Goal: Task Accomplishment & Management: Use online tool/utility

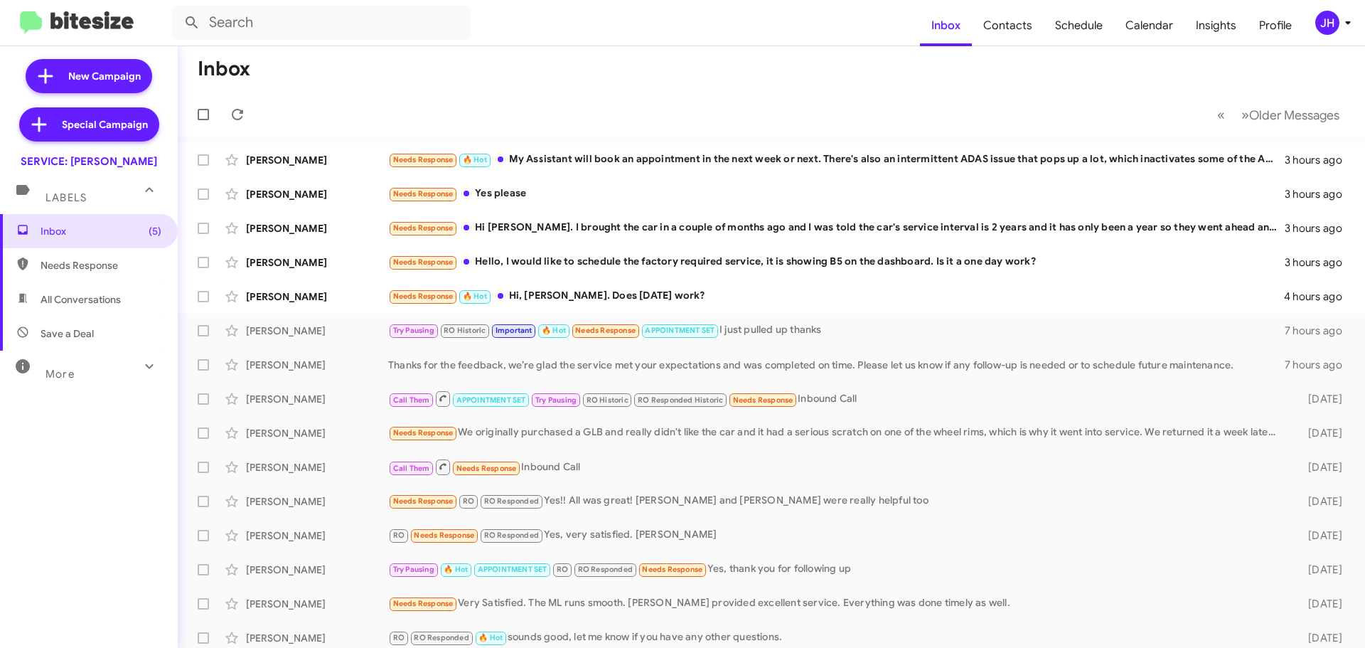
click at [1330, 21] on div "JH" at bounding box center [1328, 23] width 24 height 24
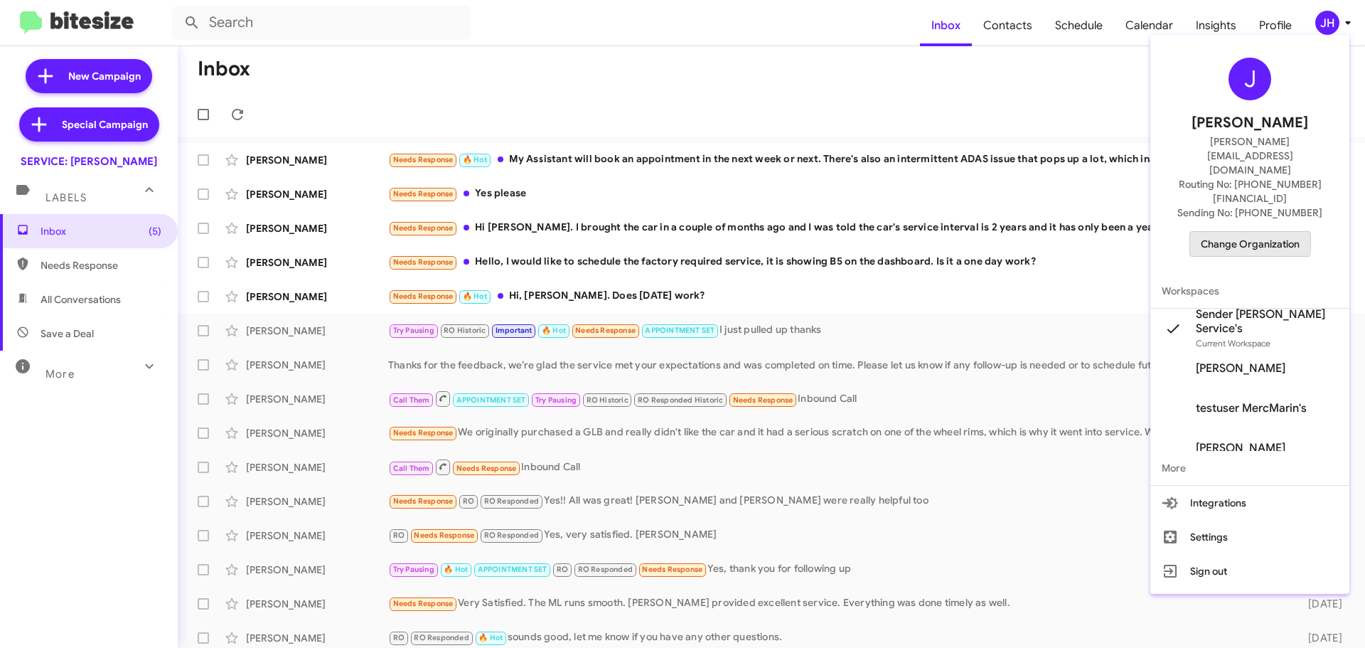
click at [1209, 232] on span "Change Organization" at bounding box center [1250, 244] width 99 height 24
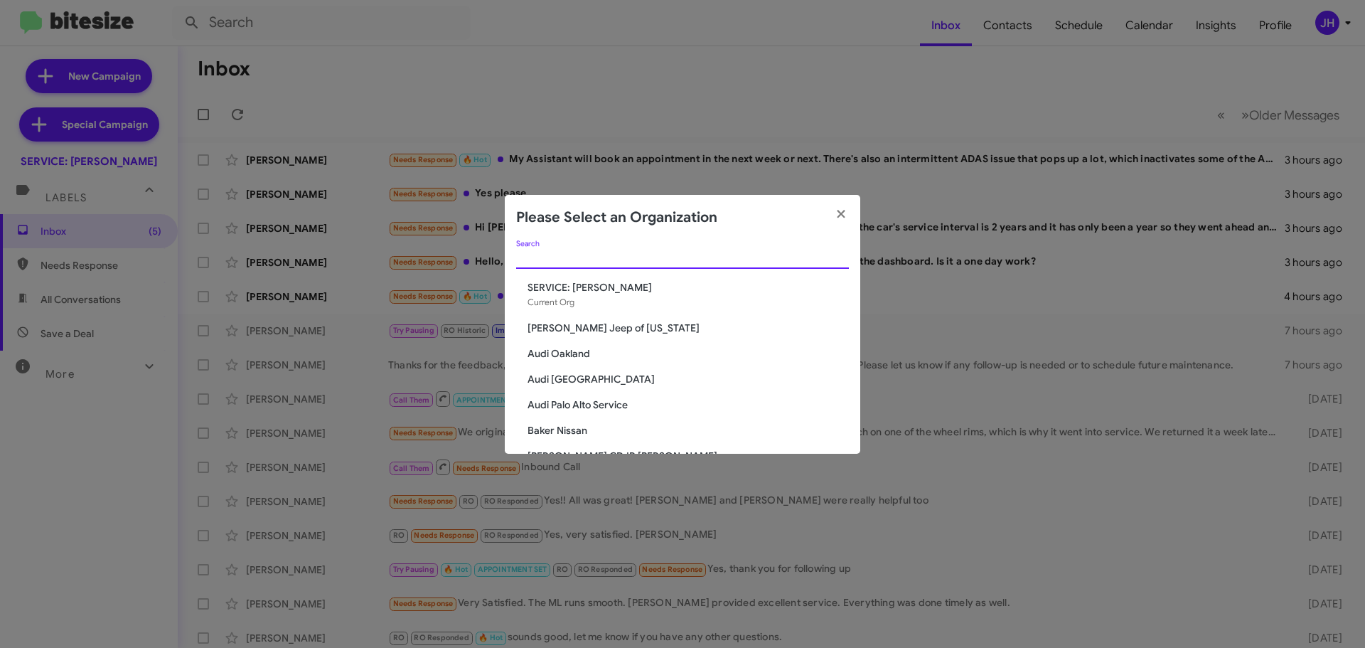
click at [533, 262] on input "Search" at bounding box center [682, 257] width 333 height 11
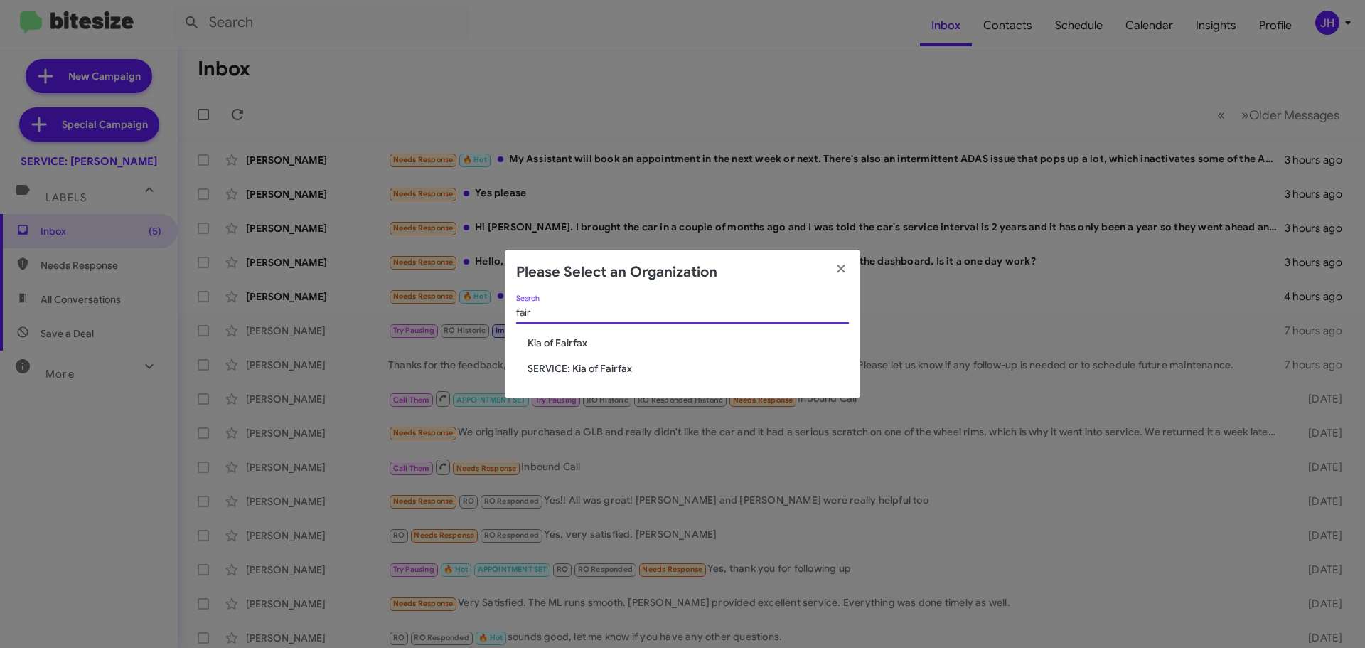
type input "fair"
click at [580, 373] on span "SERVICE: Kia of Fairfax" at bounding box center [688, 368] width 321 height 14
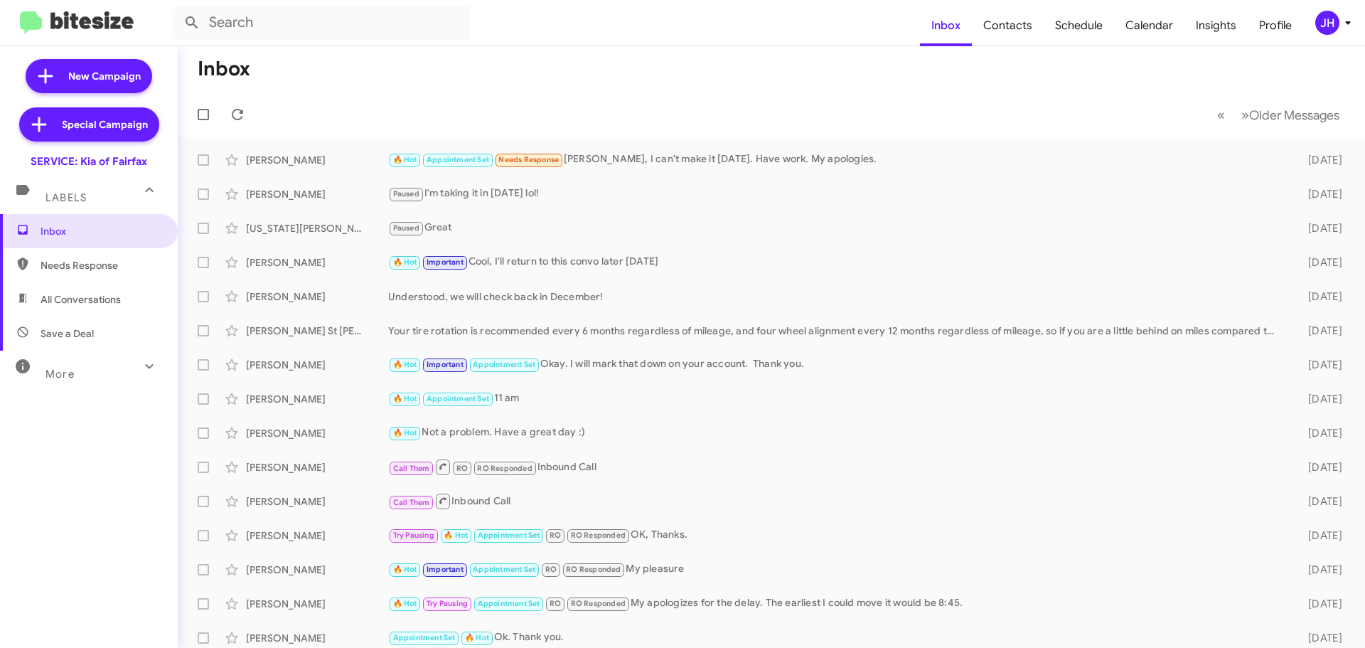
click at [1333, 26] on div "JH" at bounding box center [1328, 23] width 24 height 24
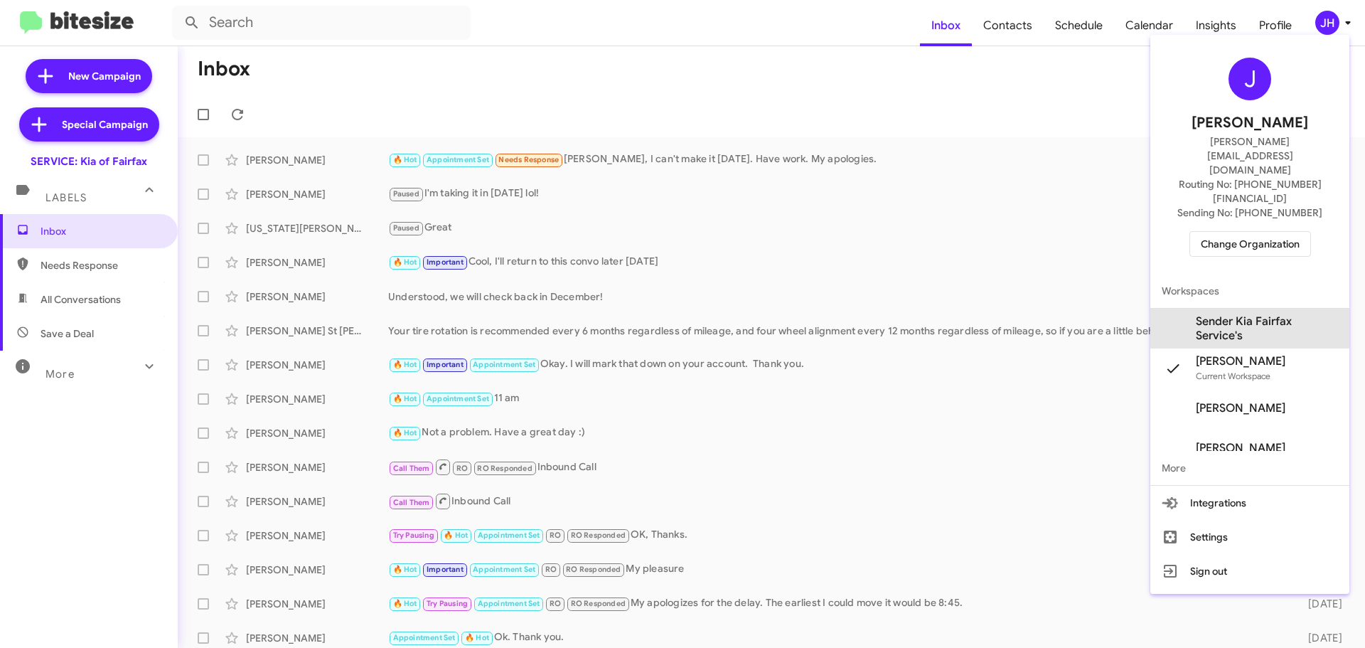
click at [1275, 314] on span "Sender Kia Fairfax Service's" at bounding box center [1267, 328] width 142 height 28
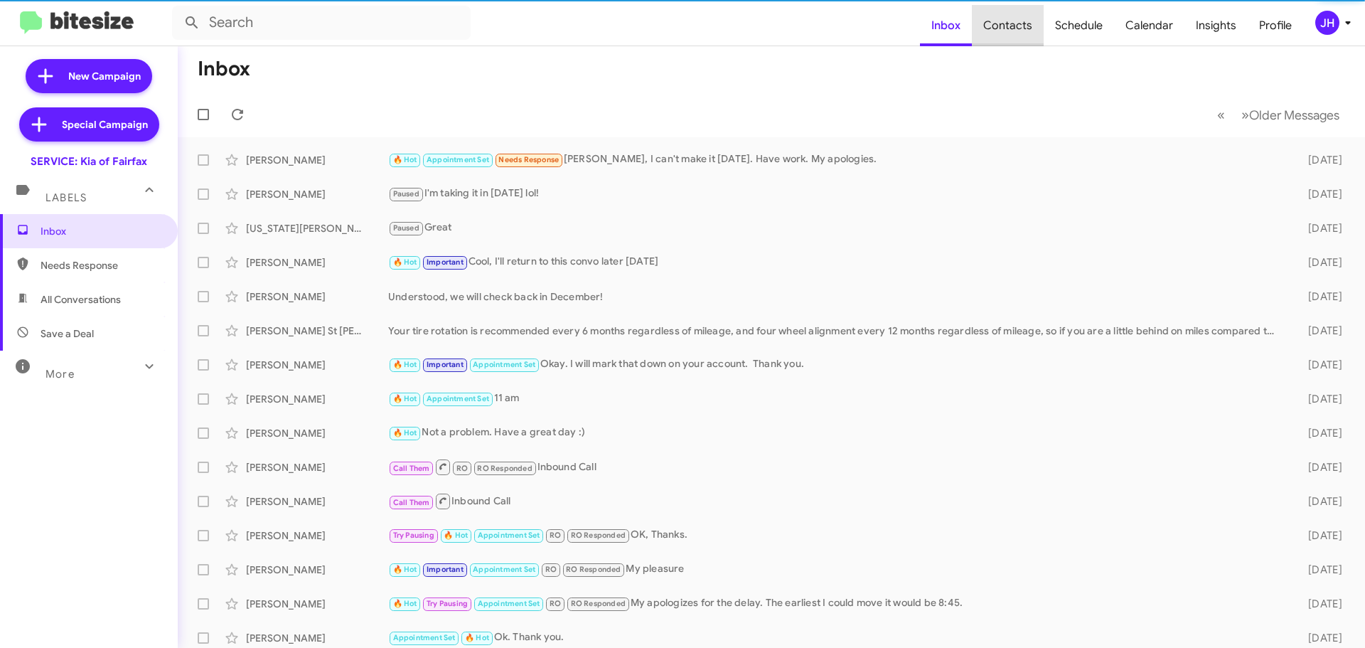
click at [1020, 32] on span "Contacts" at bounding box center [1008, 25] width 72 height 41
type input "in:groups"
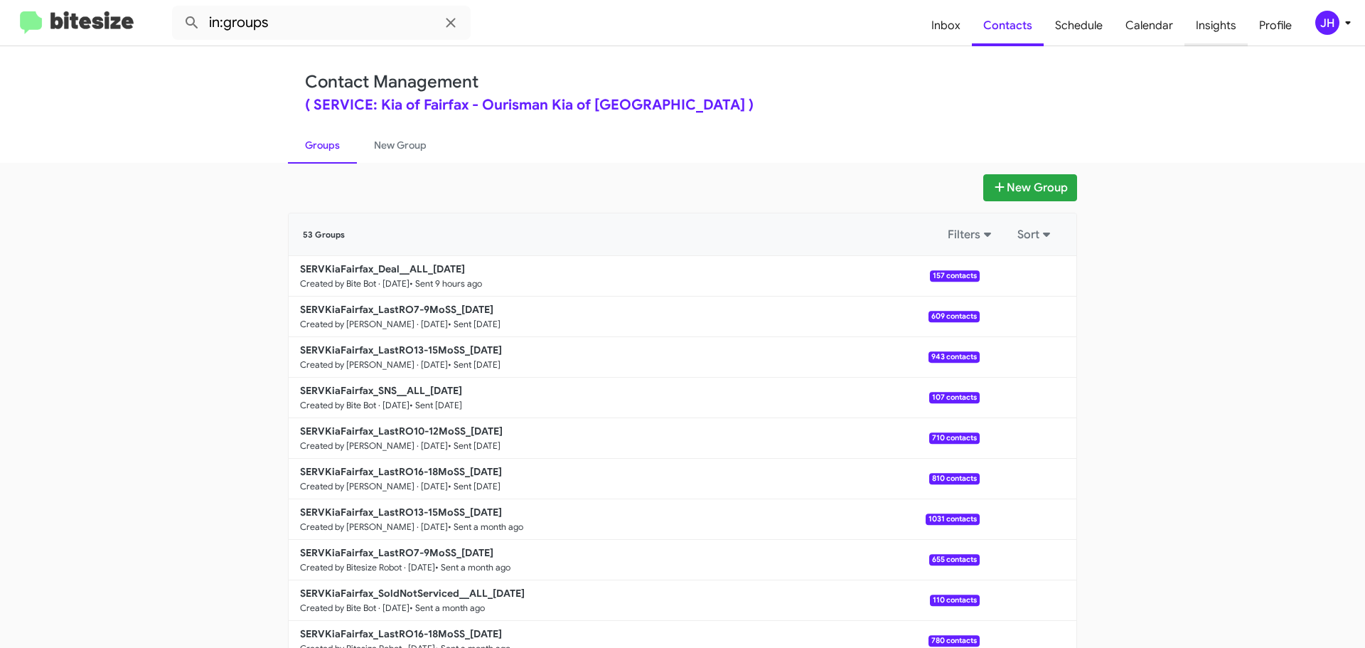
click at [1203, 34] on span "Insights" at bounding box center [1216, 25] width 63 height 41
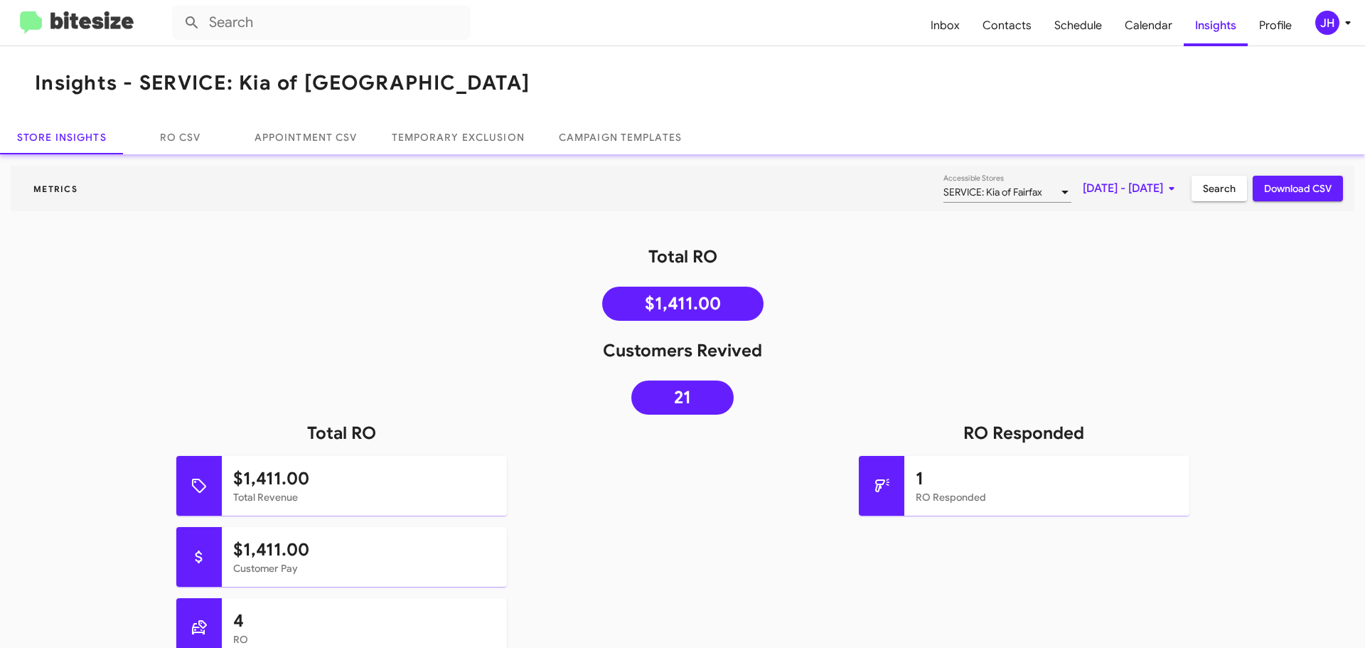
click at [1330, 29] on div "JH" at bounding box center [1328, 23] width 24 height 24
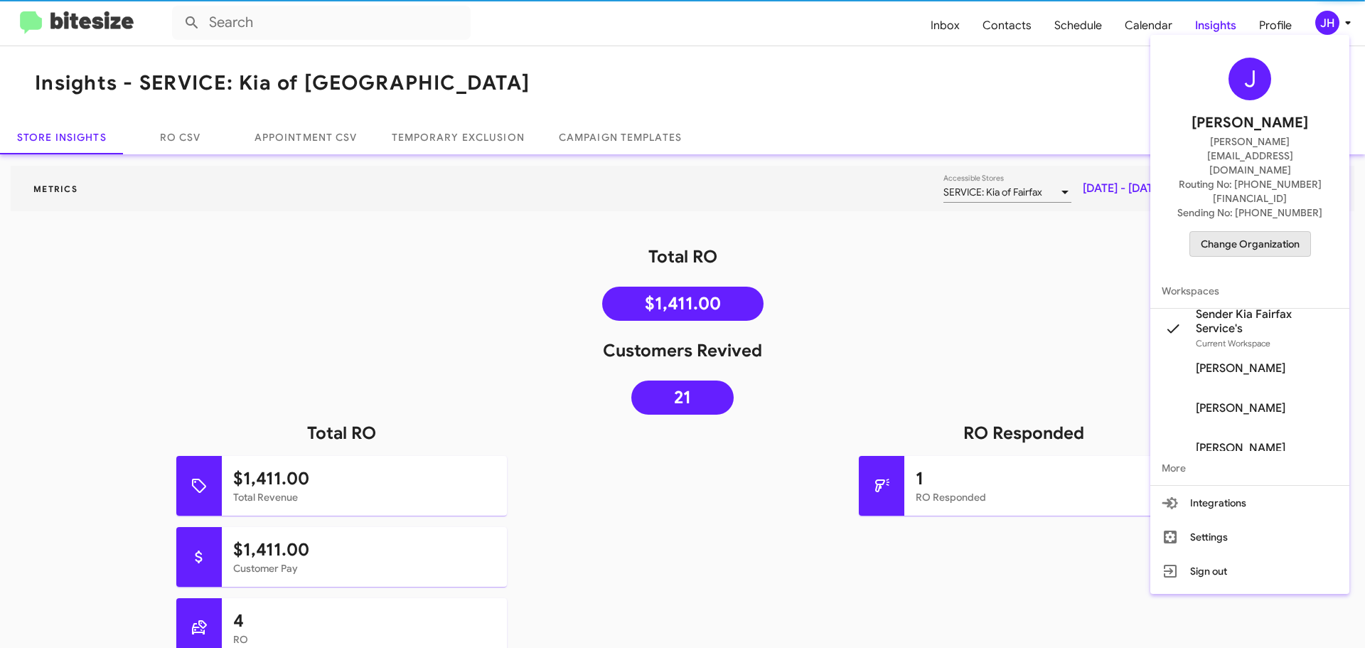
click at [1256, 232] on span "Change Organization" at bounding box center [1250, 244] width 99 height 24
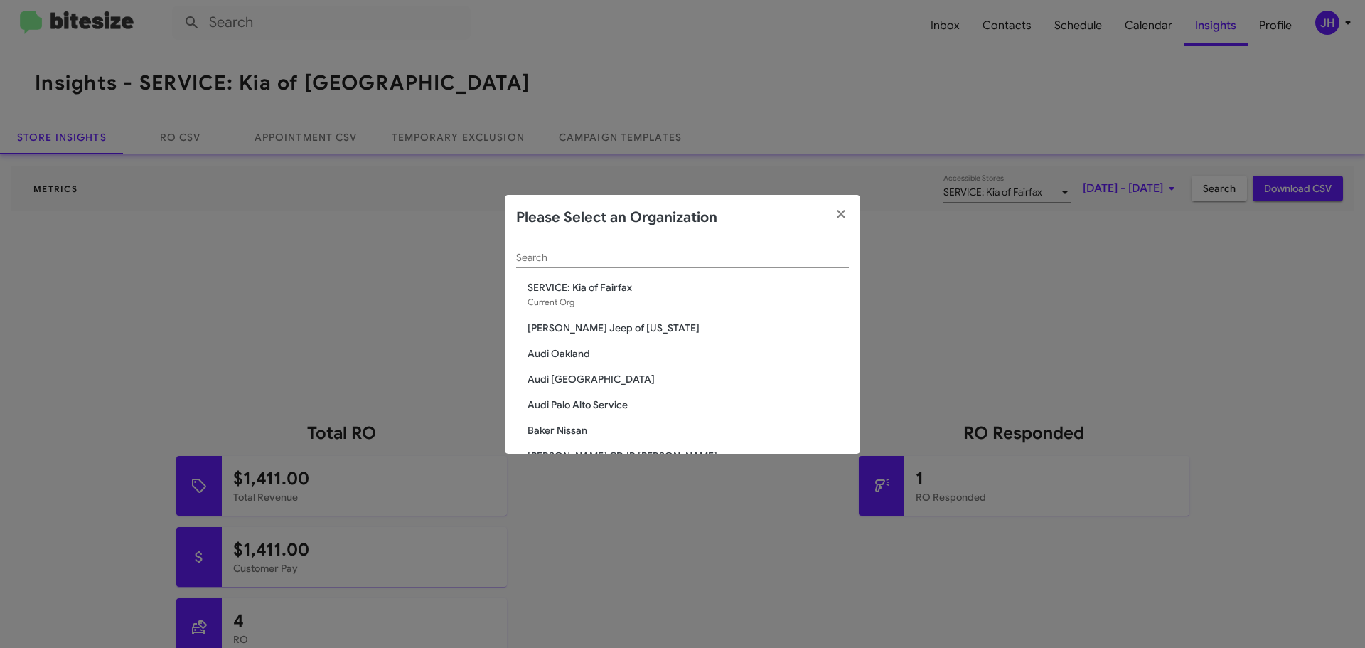
click at [583, 264] on div "Search" at bounding box center [682, 254] width 333 height 28
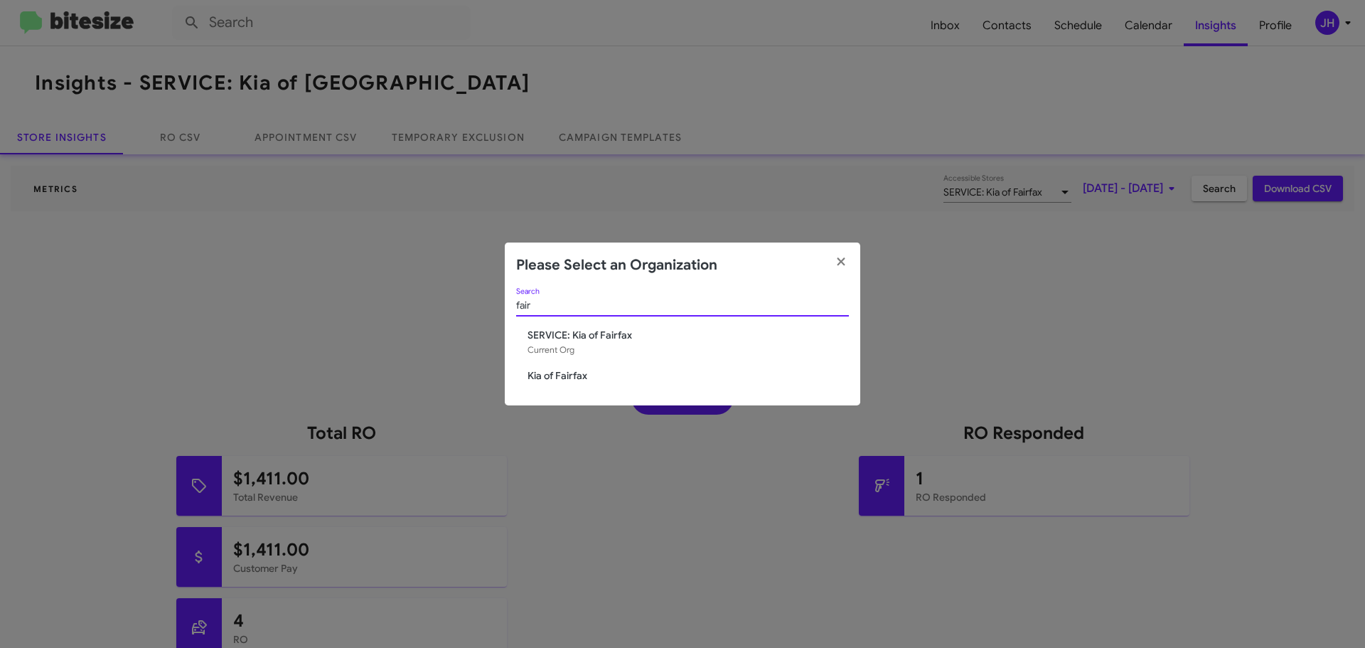
type input "fair"
click at [574, 376] on span "Kia of Fairfax" at bounding box center [688, 375] width 321 height 14
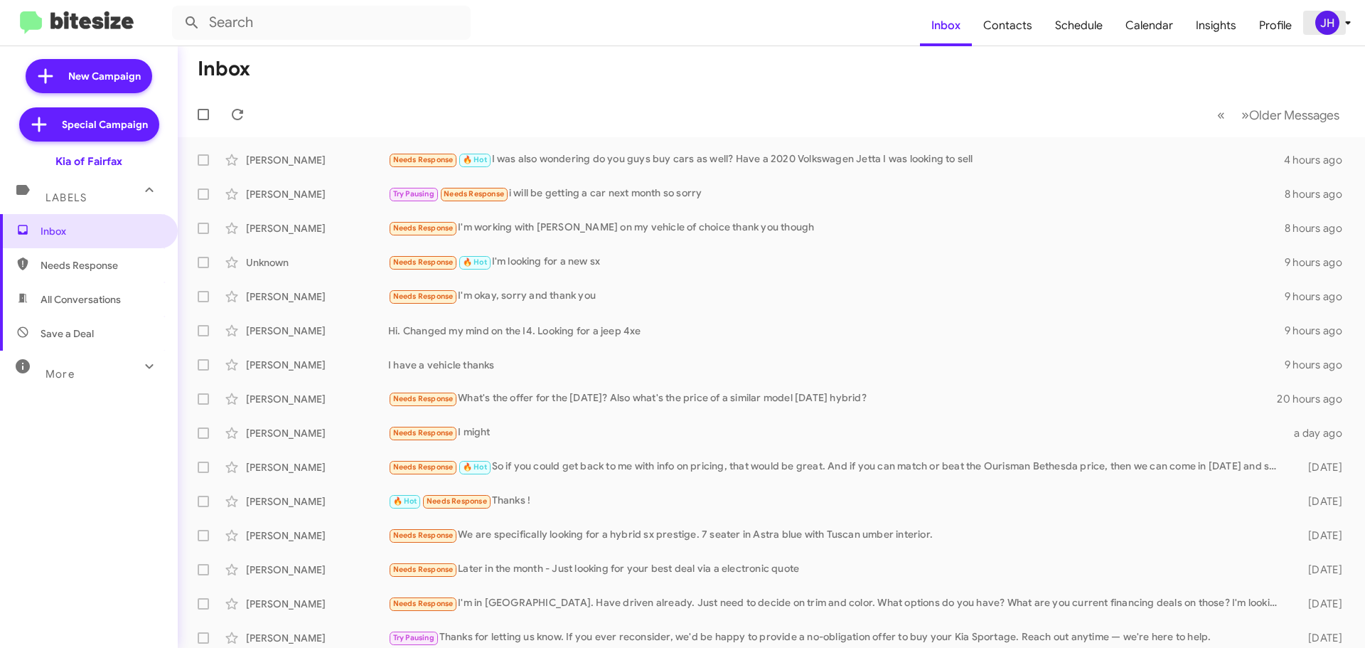
click at [1324, 17] on div "JH" at bounding box center [1328, 23] width 24 height 24
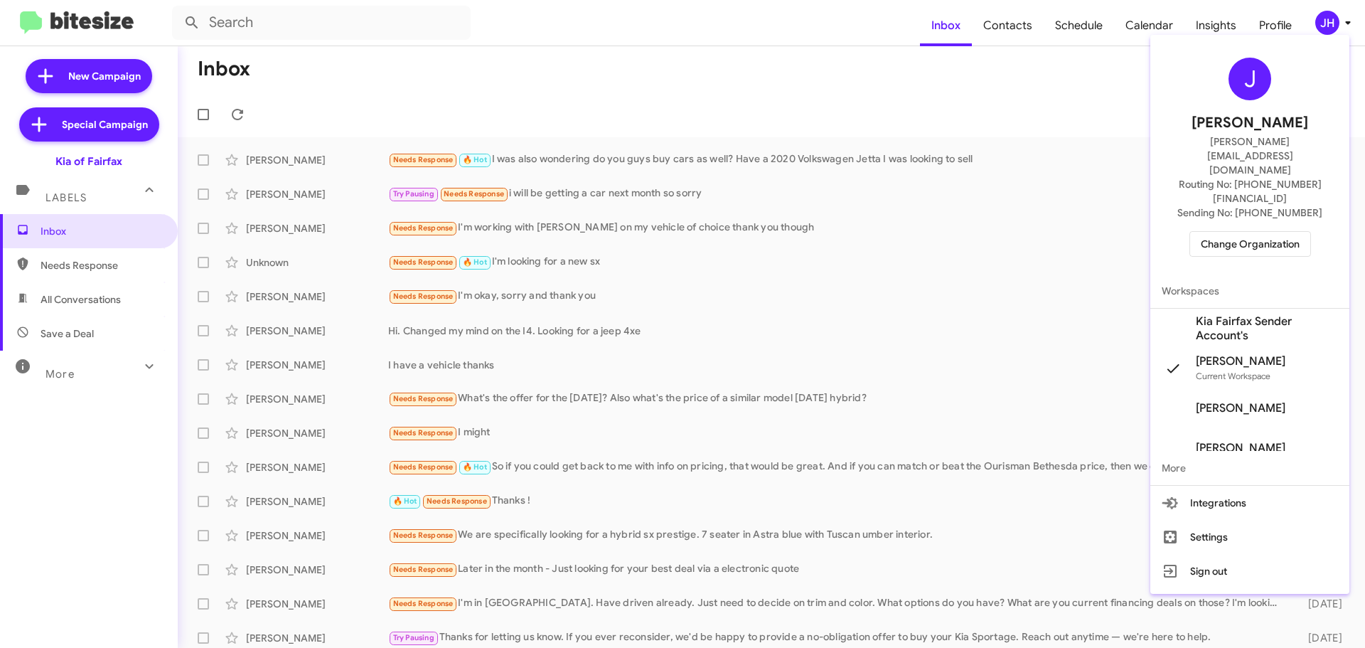
click at [1220, 314] on span "Kia Fairfax Sender Account's" at bounding box center [1267, 328] width 142 height 28
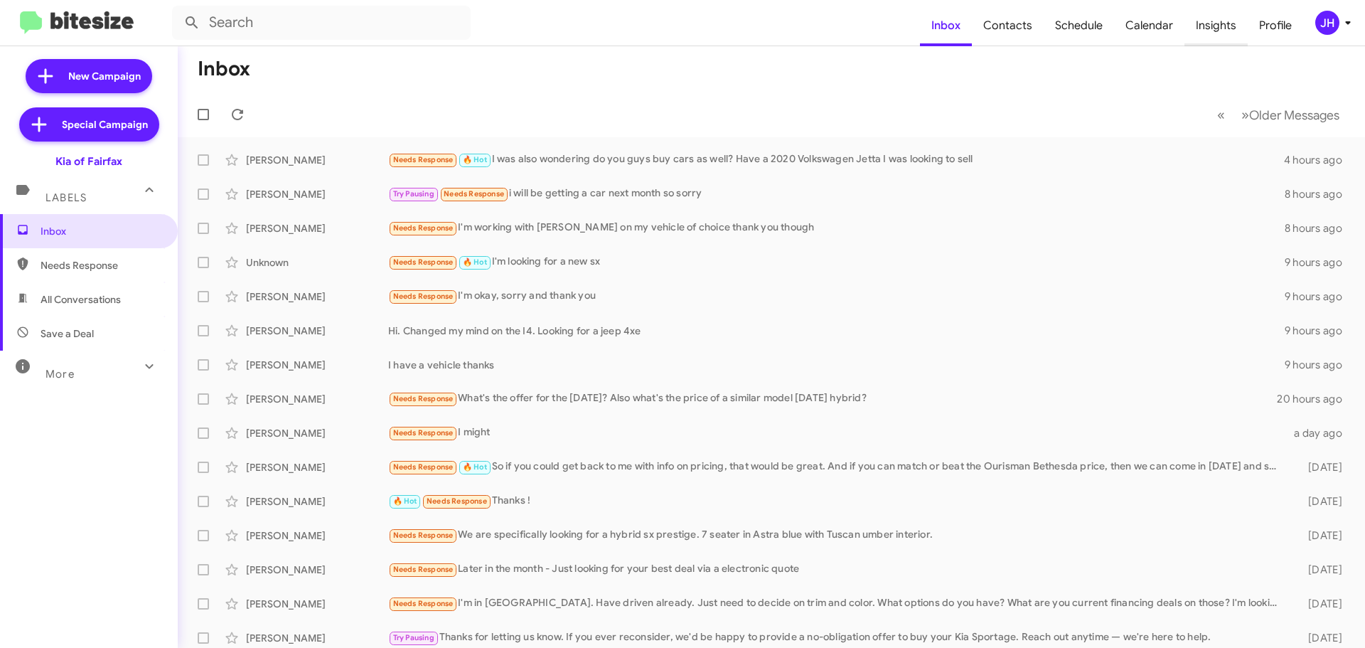
click at [1221, 17] on span "Insights" at bounding box center [1216, 25] width 63 height 41
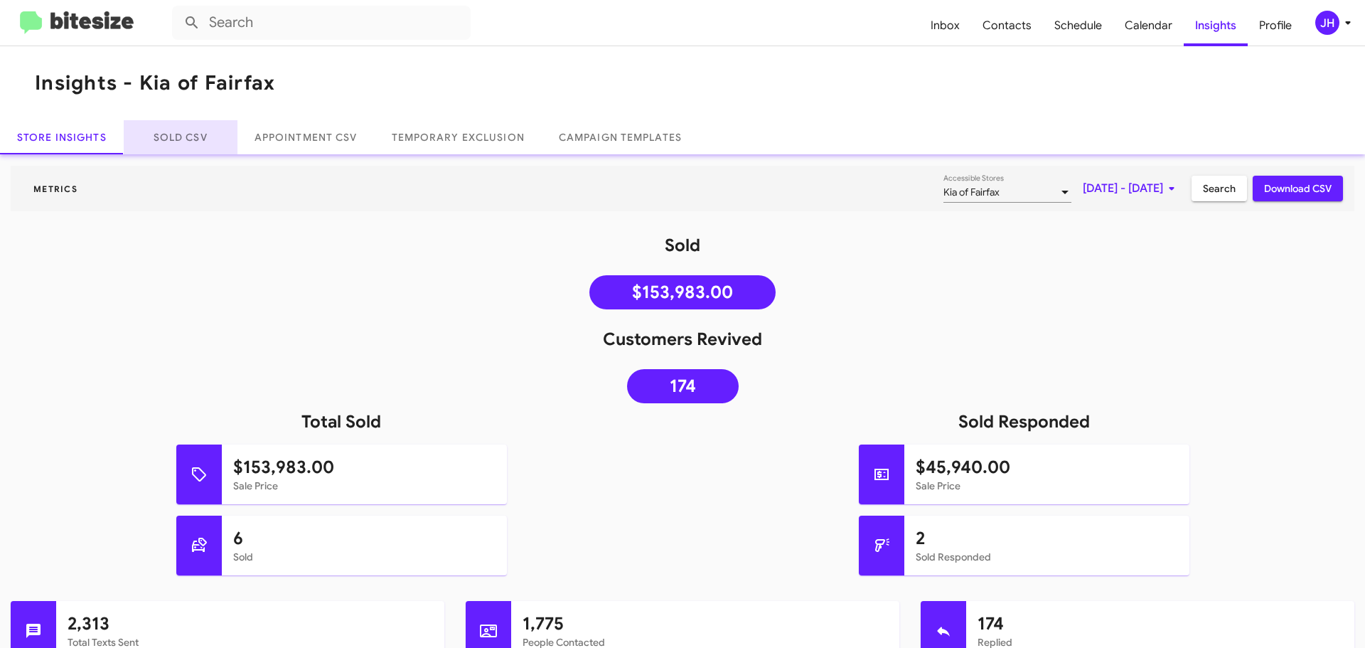
click at [202, 145] on link "Sold CSV" at bounding box center [181, 137] width 114 height 34
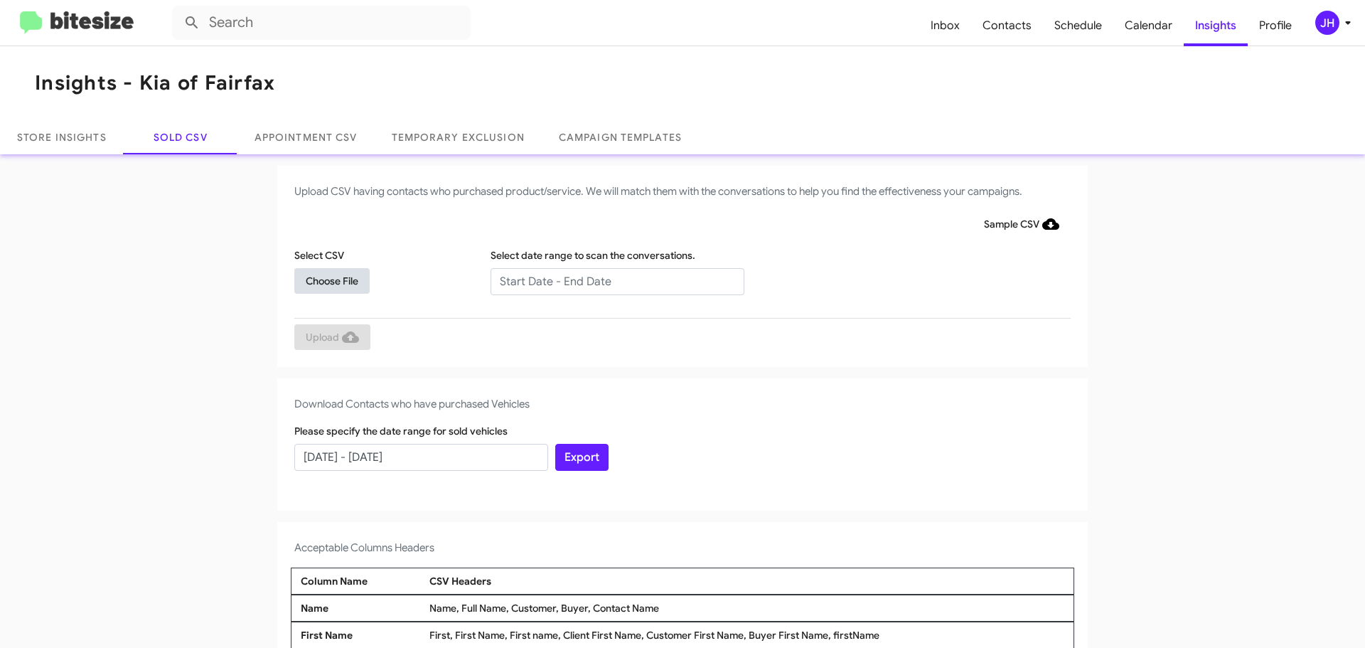
click at [348, 279] on span "Choose File" at bounding box center [332, 281] width 53 height 26
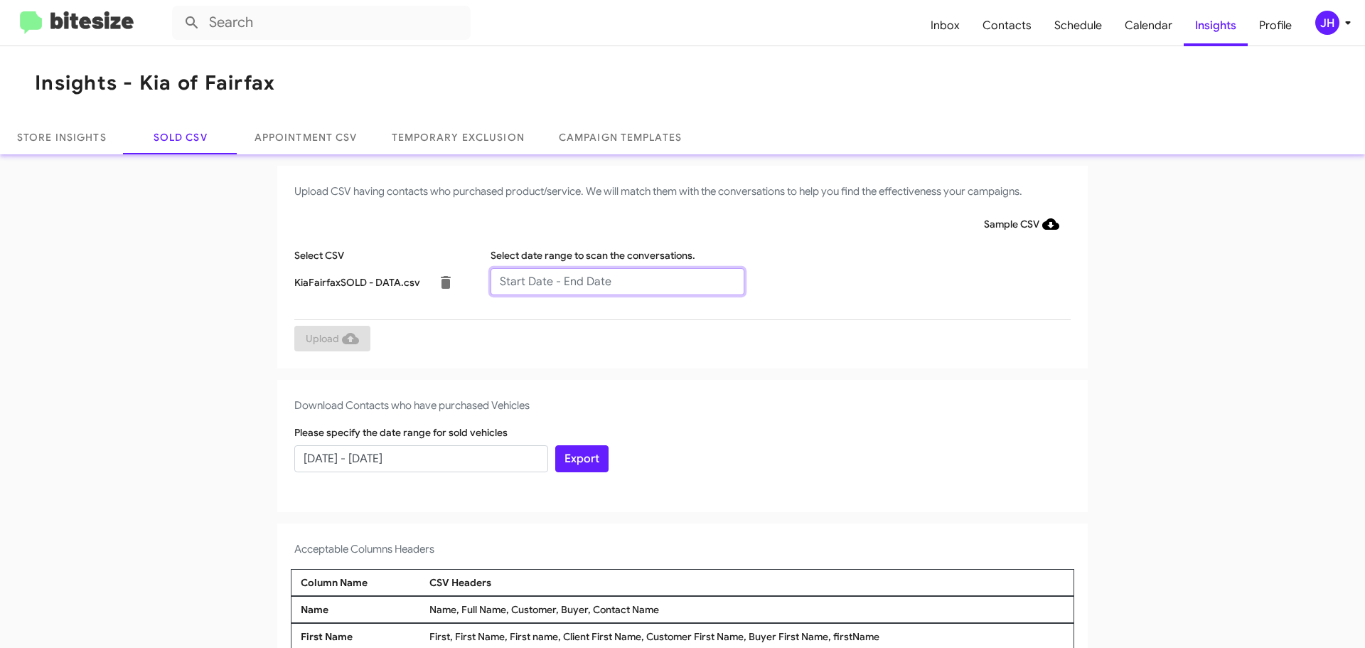
click at [589, 274] on input "text" at bounding box center [618, 281] width 254 height 27
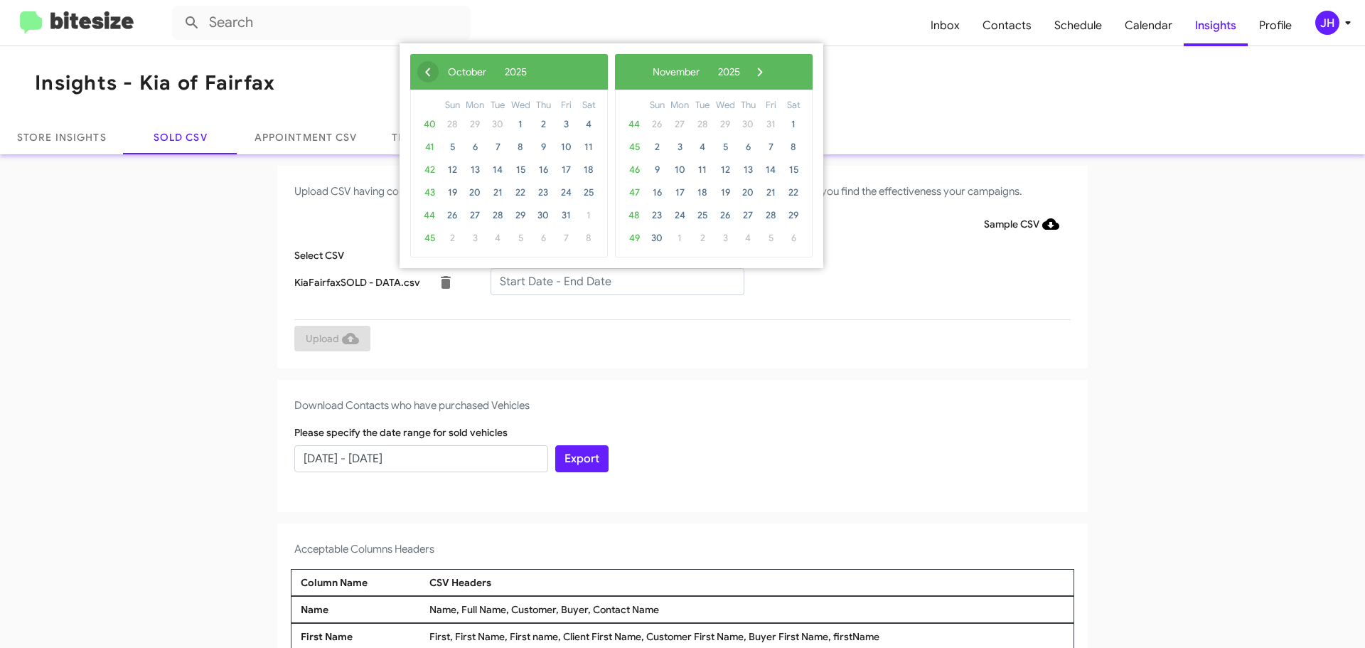
click at [430, 76] on span "‹" at bounding box center [427, 71] width 21 height 21
click at [585, 145] on span "13" at bounding box center [588, 147] width 23 height 23
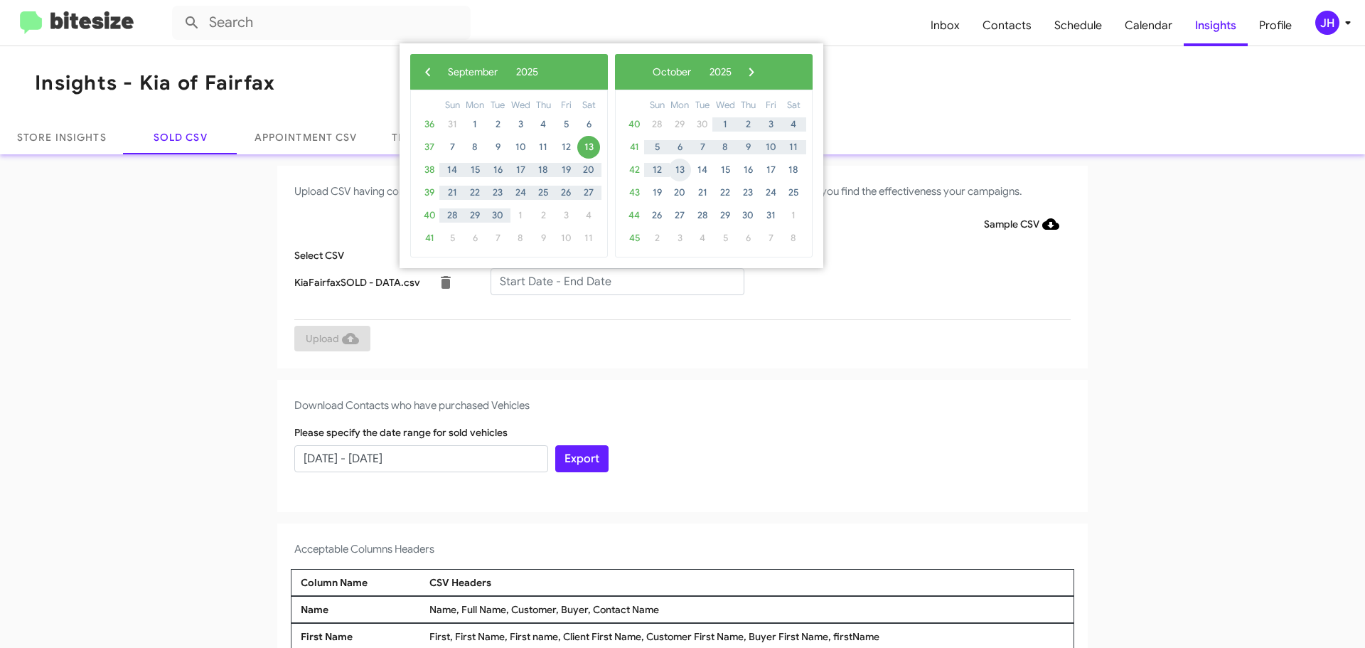
click at [684, 170] on span "13" at bounding box center [679, 170] width 23 height 23
type input "09/13/2025 - 10/13/2025"
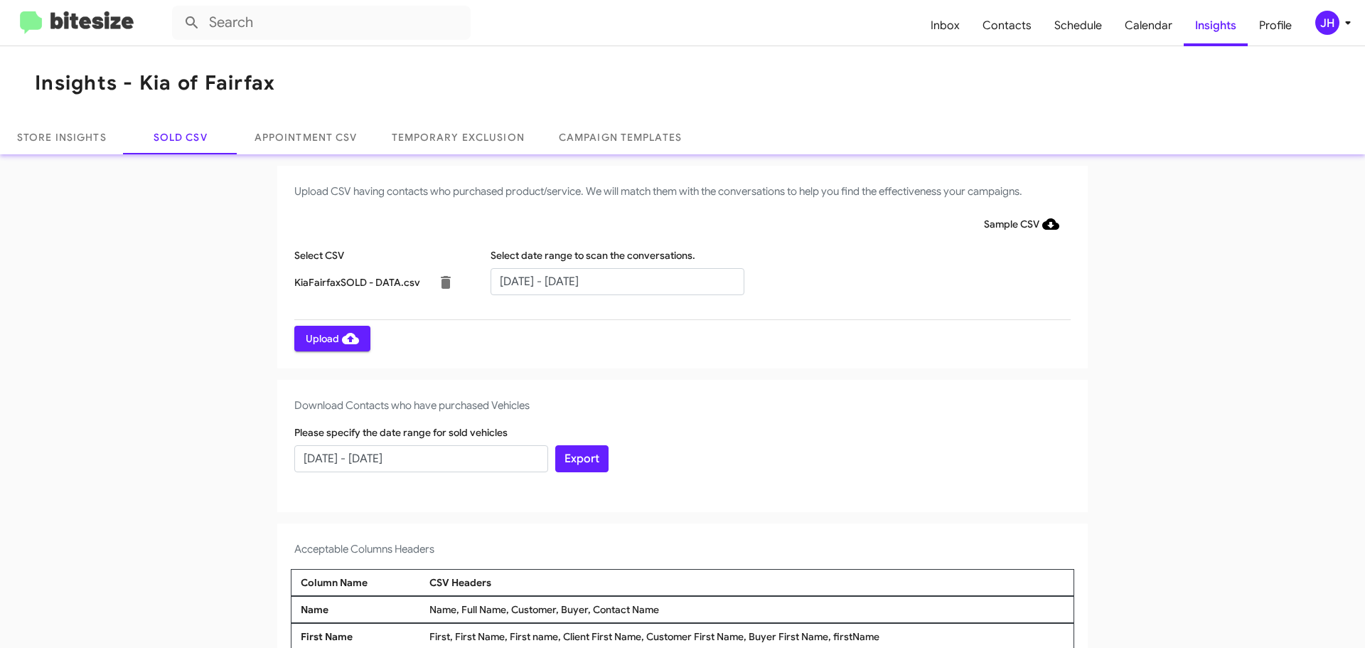
click at [346, 335] on icon at bounding box center [350, 338] width 17 height 11
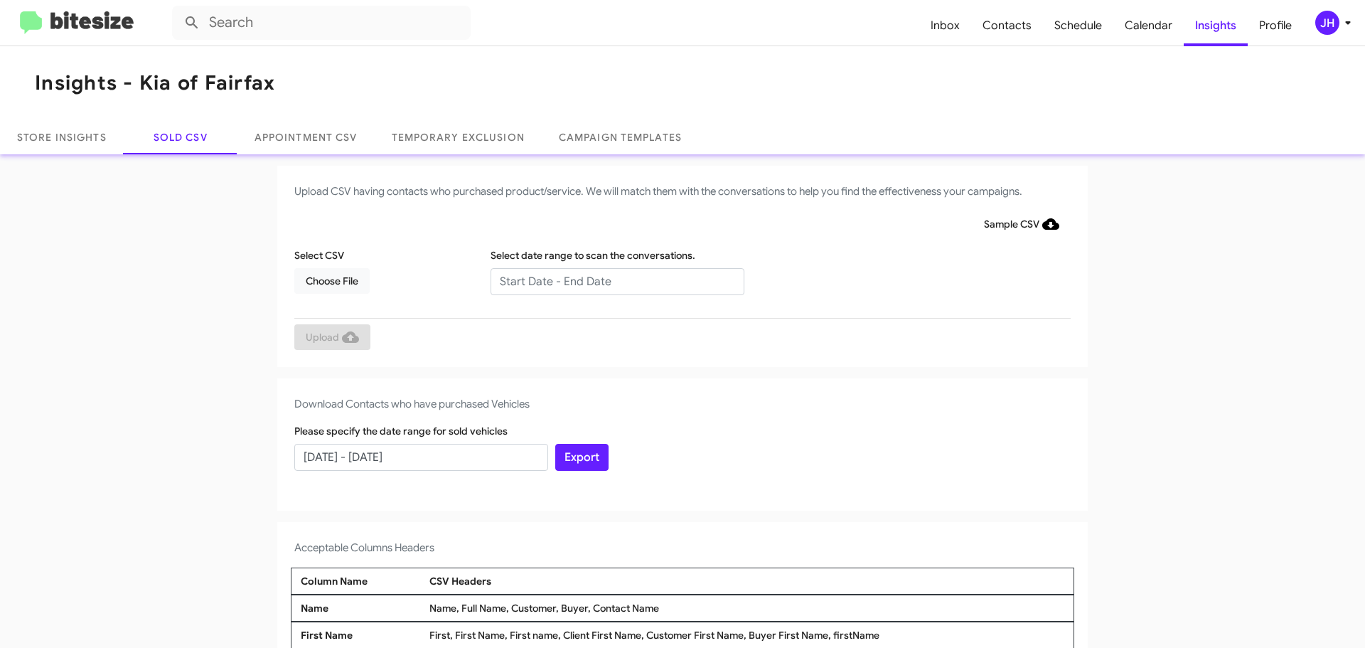
click at [1318, 36] on mat-toolbar "Inbox Contacts Schedule Calendar Insights Profile JH" at bounding box center [682, 23] width 1365 height 46
click at [1323, 28] on div "JH" at bounding box center [1328, 23] width 24 height 24
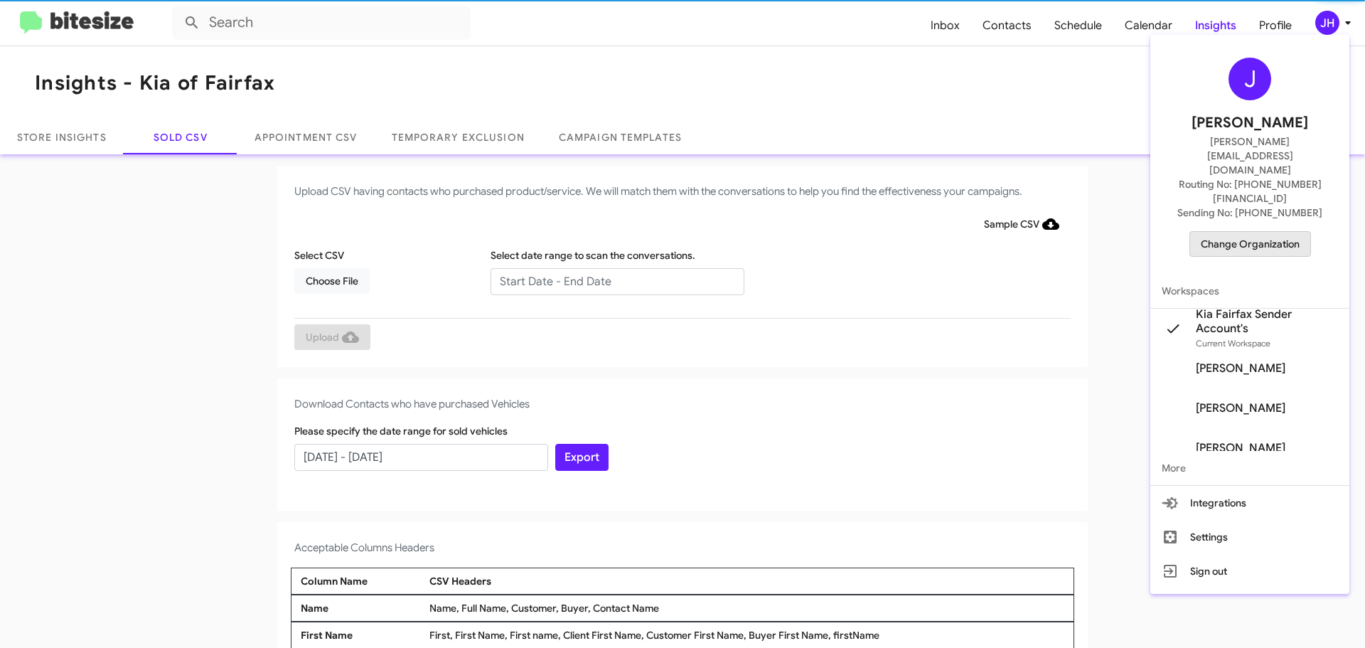
click at [1263, 232] on span "Change Organization" at bounding box center [1250, 244] width 99 height 24
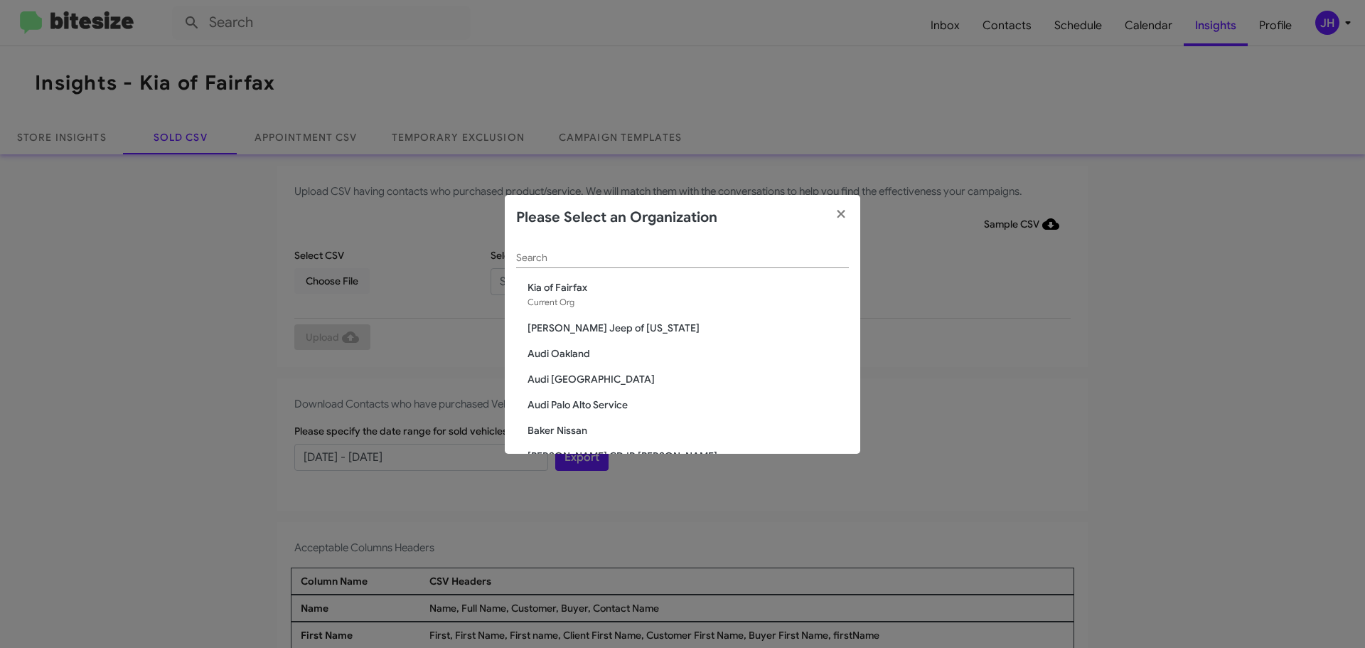
click at [575, 256] on input "Search" at bounding box center [682, 257] width 333 height 11
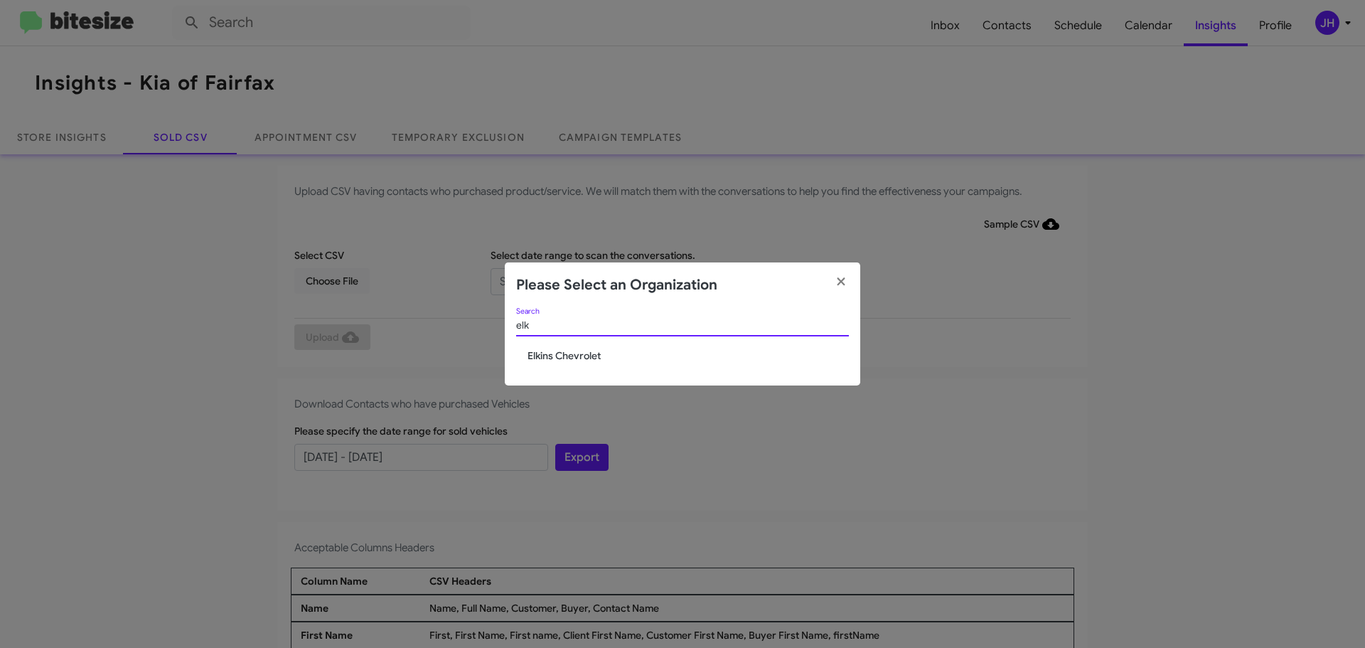
type input "elk"
click at [577, 351] on span "Elkins Chevrolet" at bounding box center [688, 355] width 321 height 14
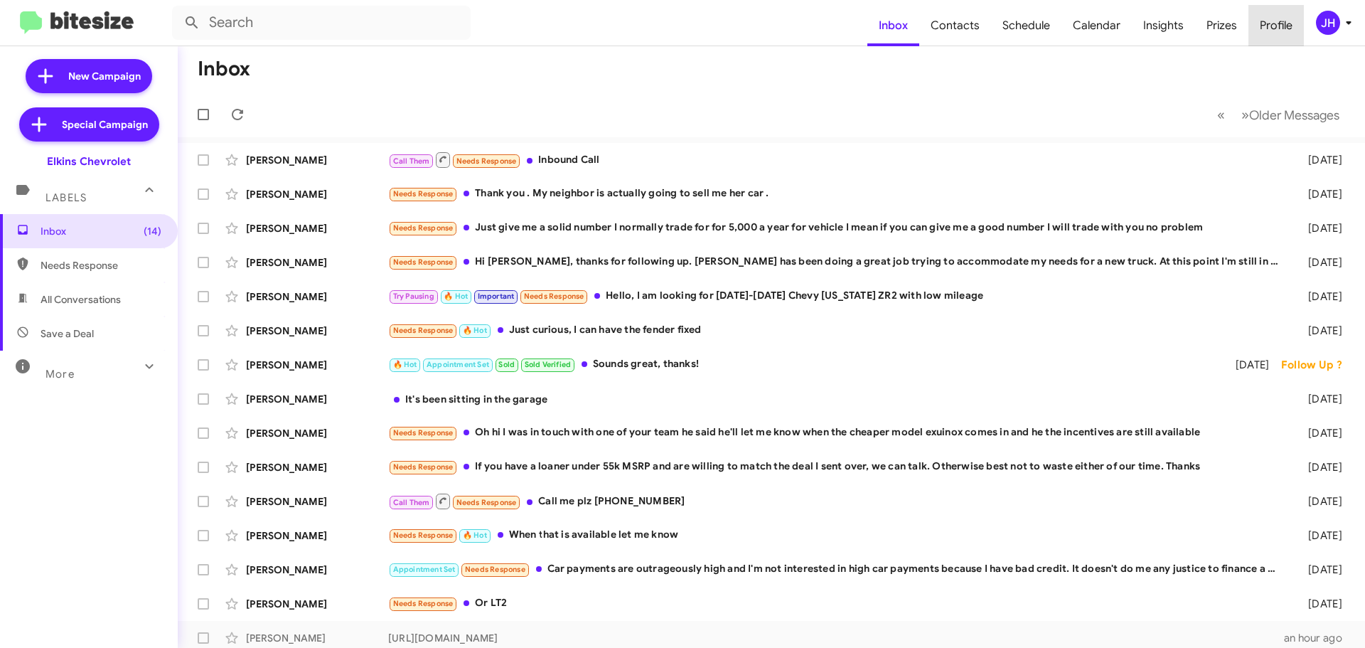
click at [1303, 20] on span "Profile" at bounding box center [1276, 25] width 55 height 41
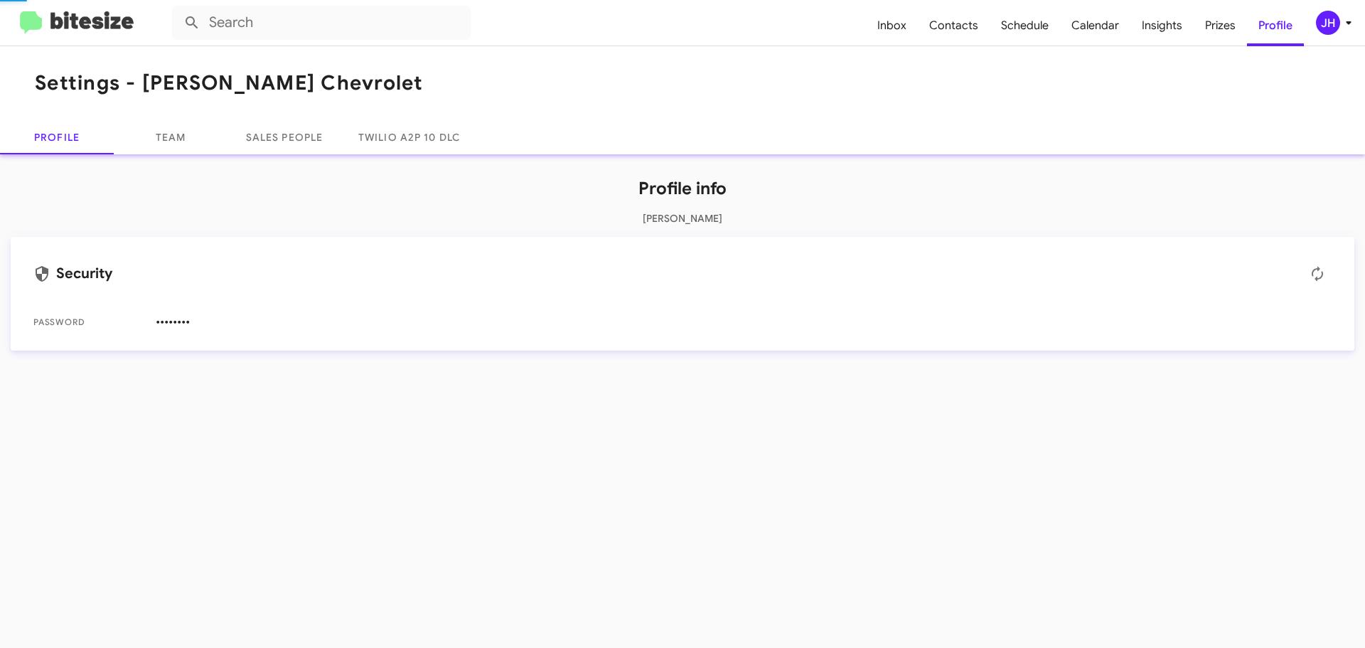
click at [1328, 20] on div "JH" at bounding box center [1328, 23] width 24 height 24
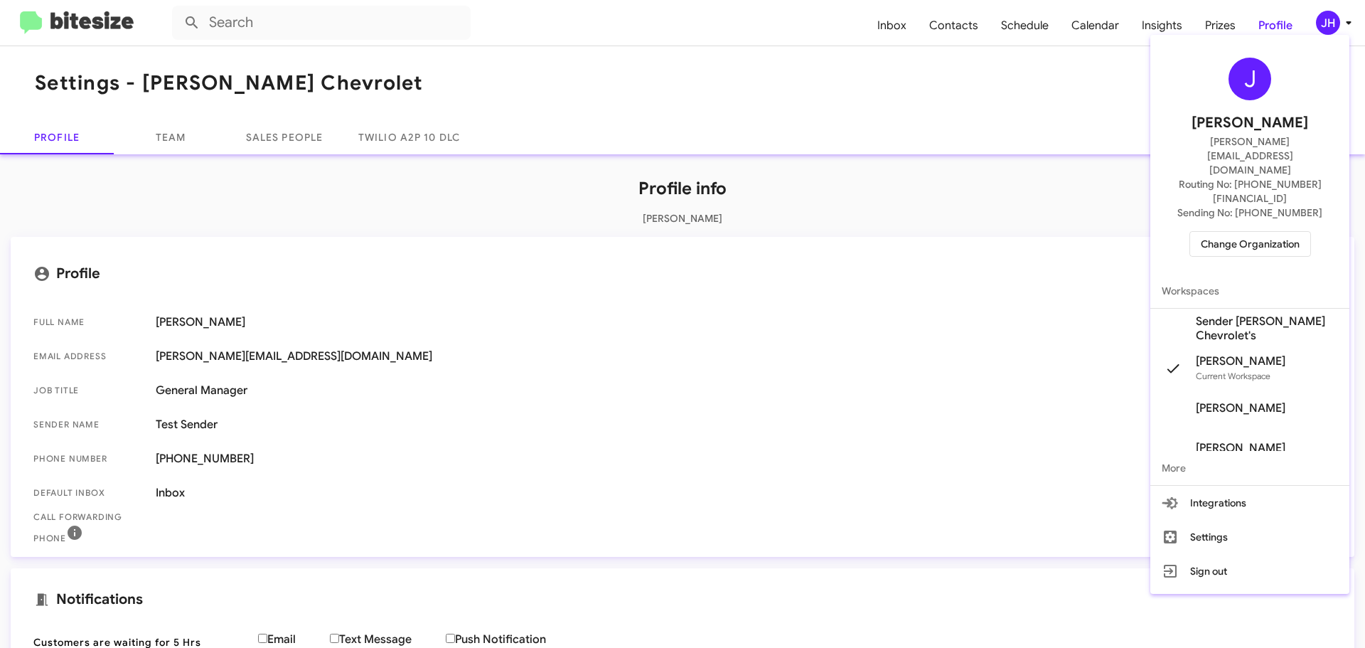
click at [1265, 232] on span "Change Organization" at bounding box center [1250, 244] width 99 height 24
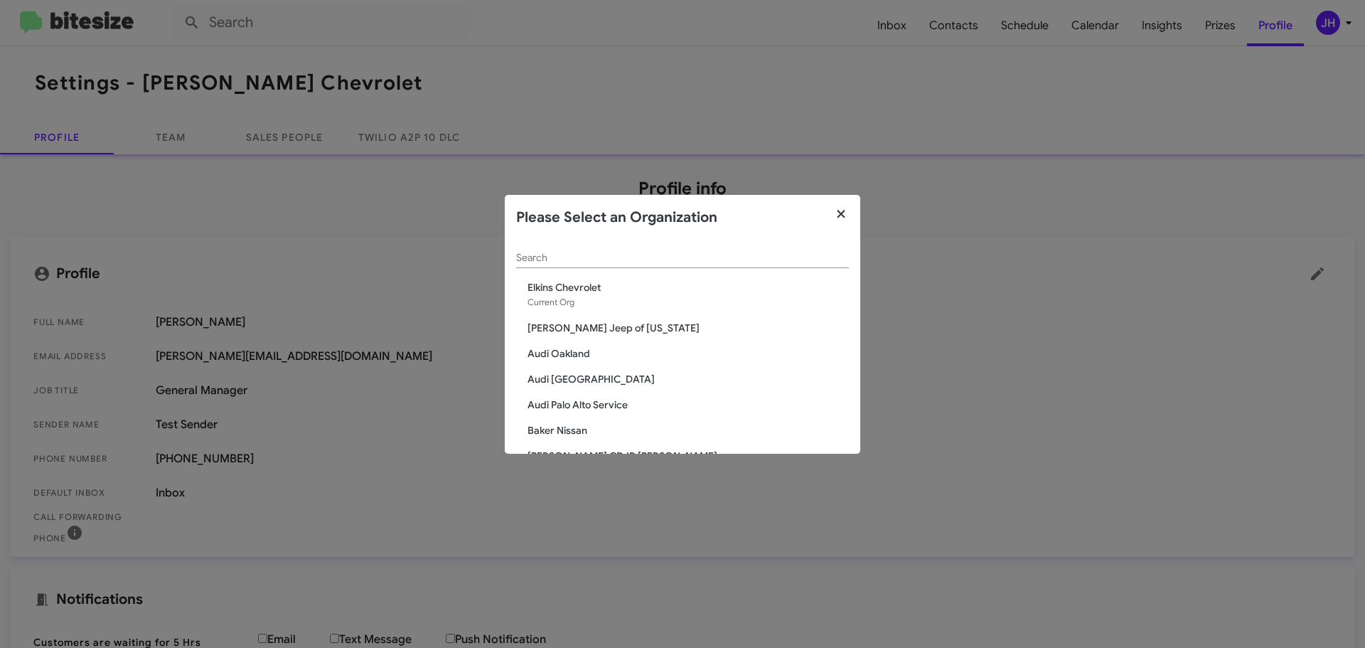
click at [853, 209] on button "button" at bounding box center [841, 215] width 39 height 40
click at [828, 216] on button "button" at bounding box center [841, 215] width 39 height 40
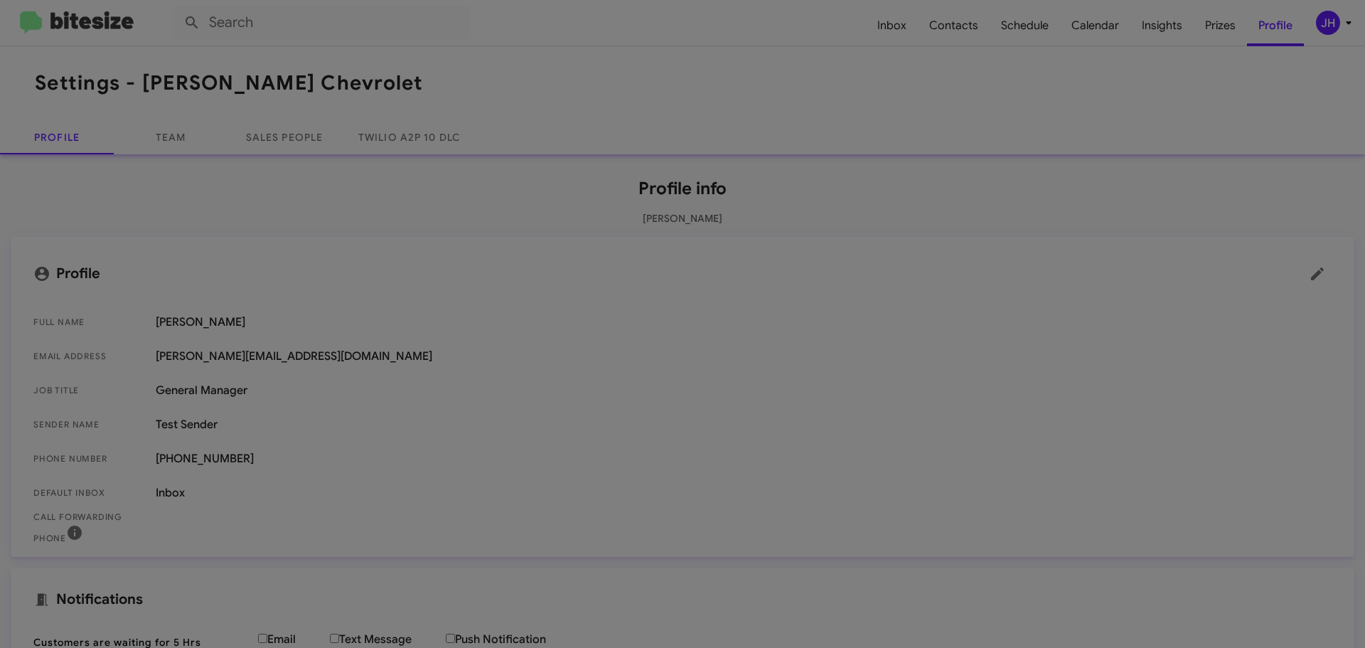
click at [843, 213] on div "Search Elkins Chevrolet Current Org Adams Jeep of Maryland Audi Oakland Audi Pa…" at bounding box center [683, 311] width 356 height 213
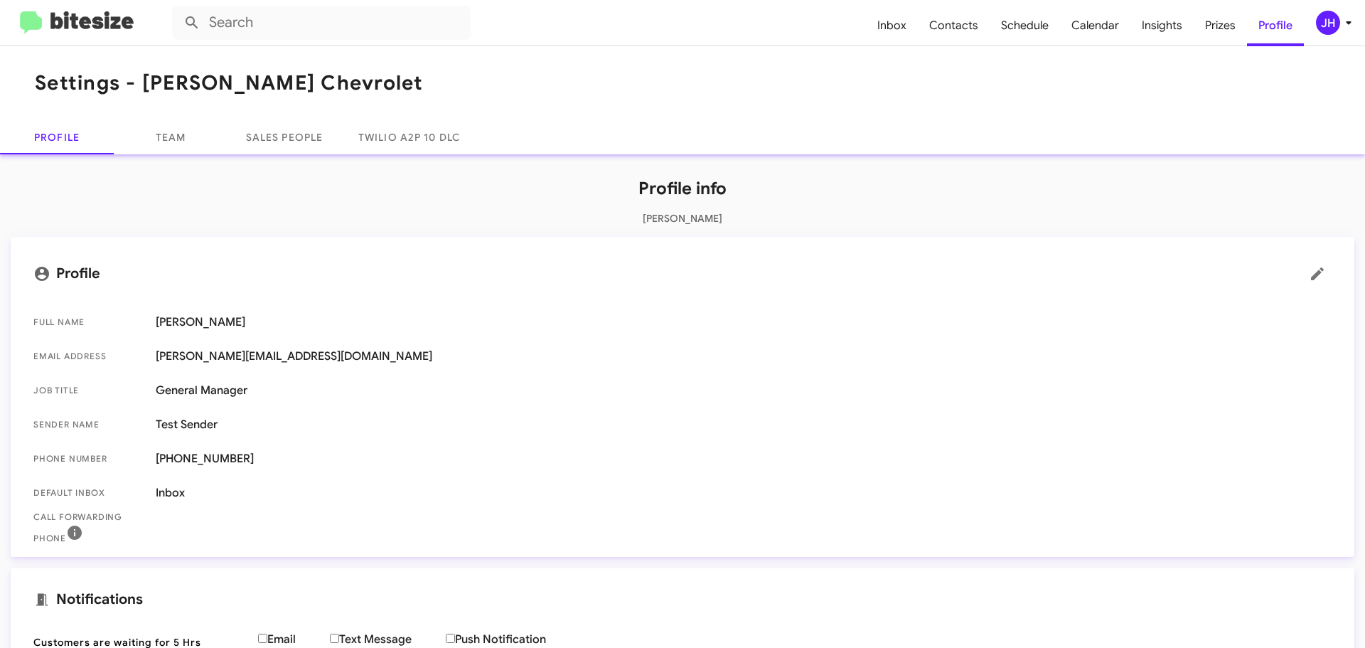
click at [1324, 18] on div "JH" at bounding box center [1328, 23] width 24 height 24
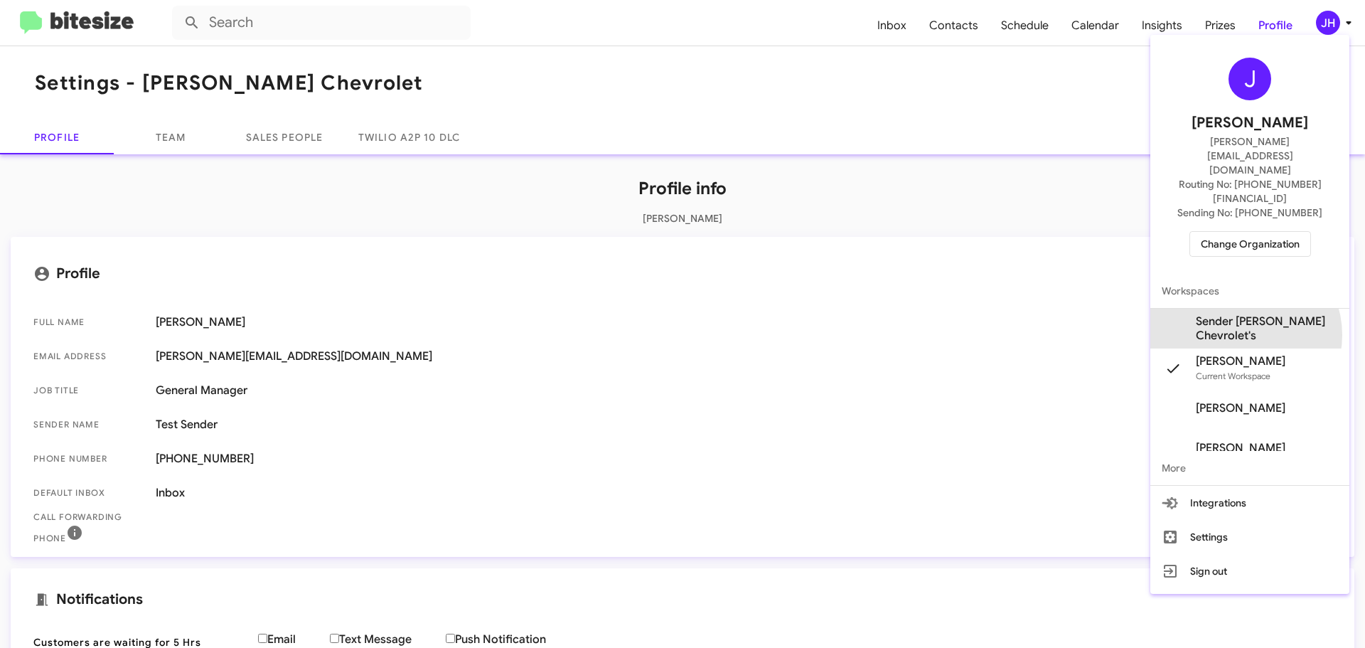
click at [1241, 314] on span "Sender Elkins Chevrolet's" at bounding box center [1267, 328] width 142 height 28
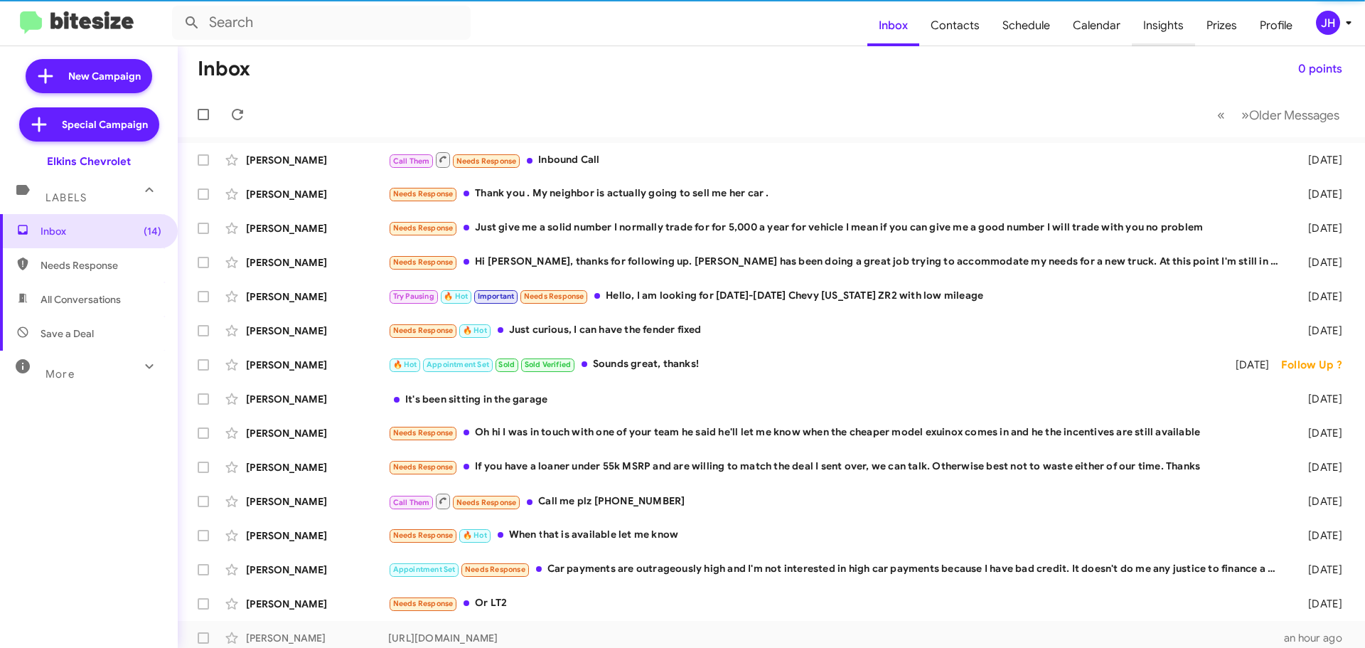
click at [1175, 24] on span "Insights" at bounding box center [1163, 25] width 63 height 41
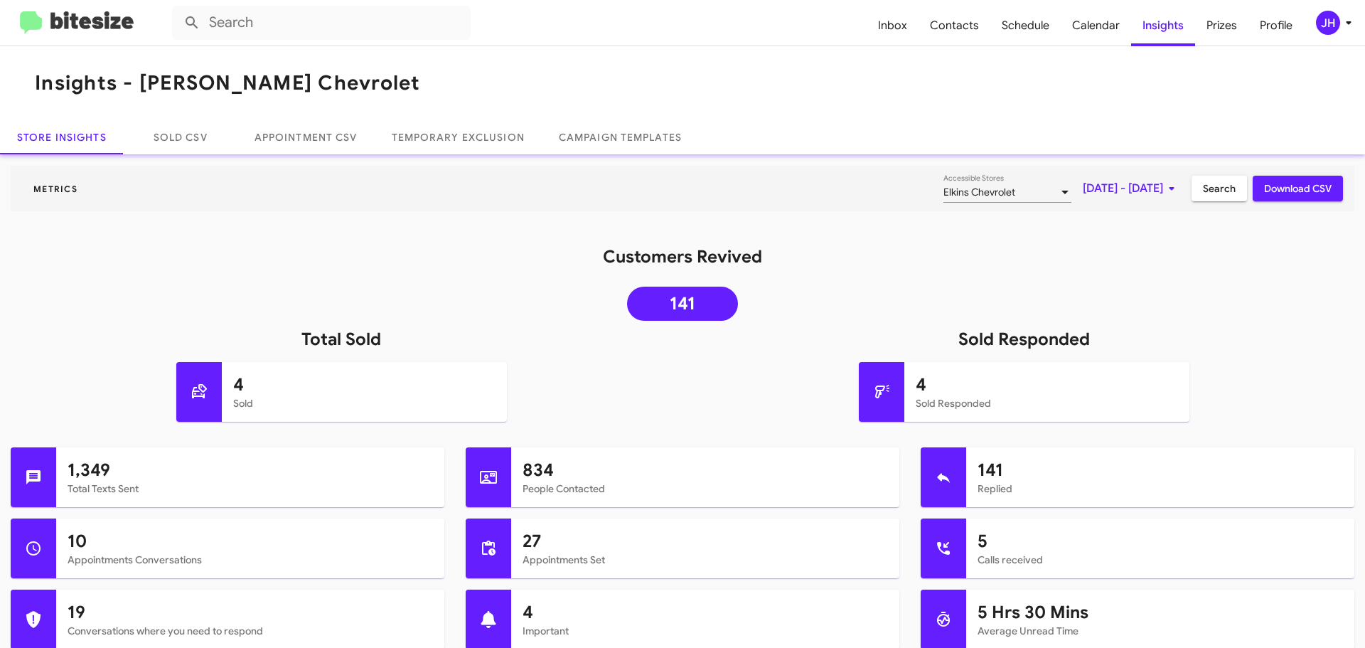
click at [189, 119] on mat-toolbar "Insights - Elkins Chevrolet" at bounding box center [682, 83] width 1365 height 74
click at [188, 137] on link "Sold CSV" at bounding box center [181, 137] width 114 height 34
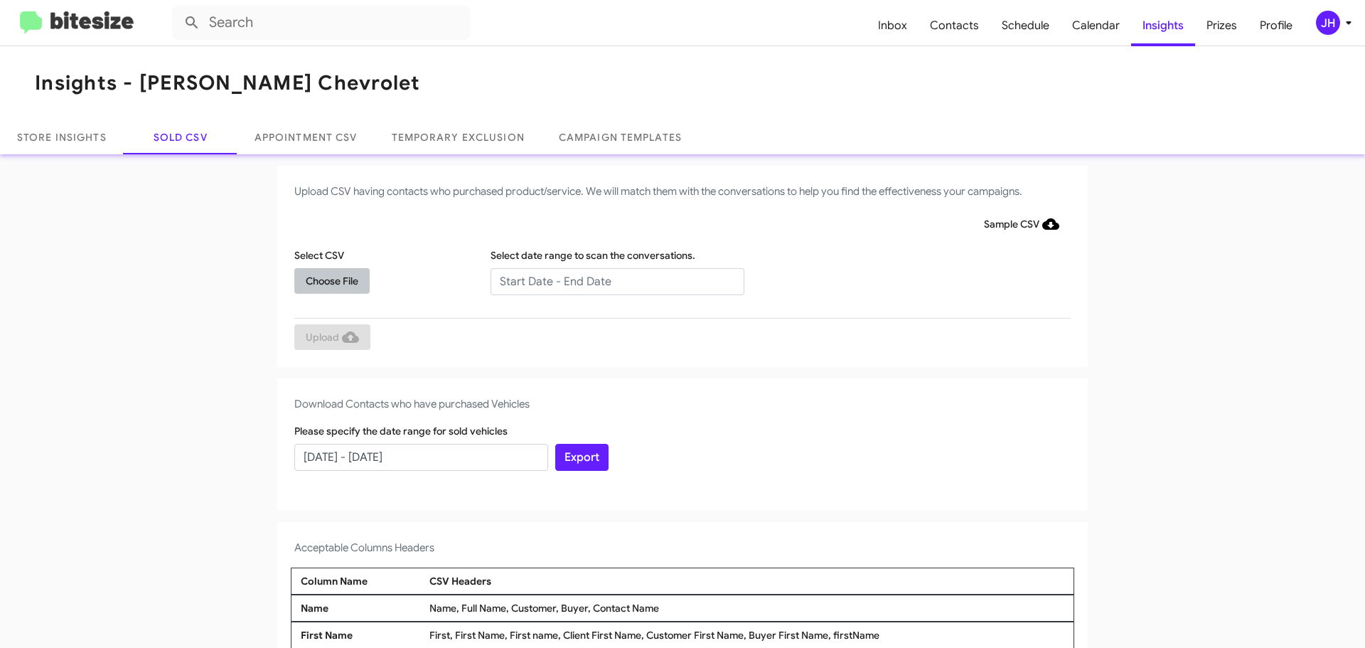
click at [333, 287] on span "Choose File" at bounding box center [332, 281] width 53 height 26
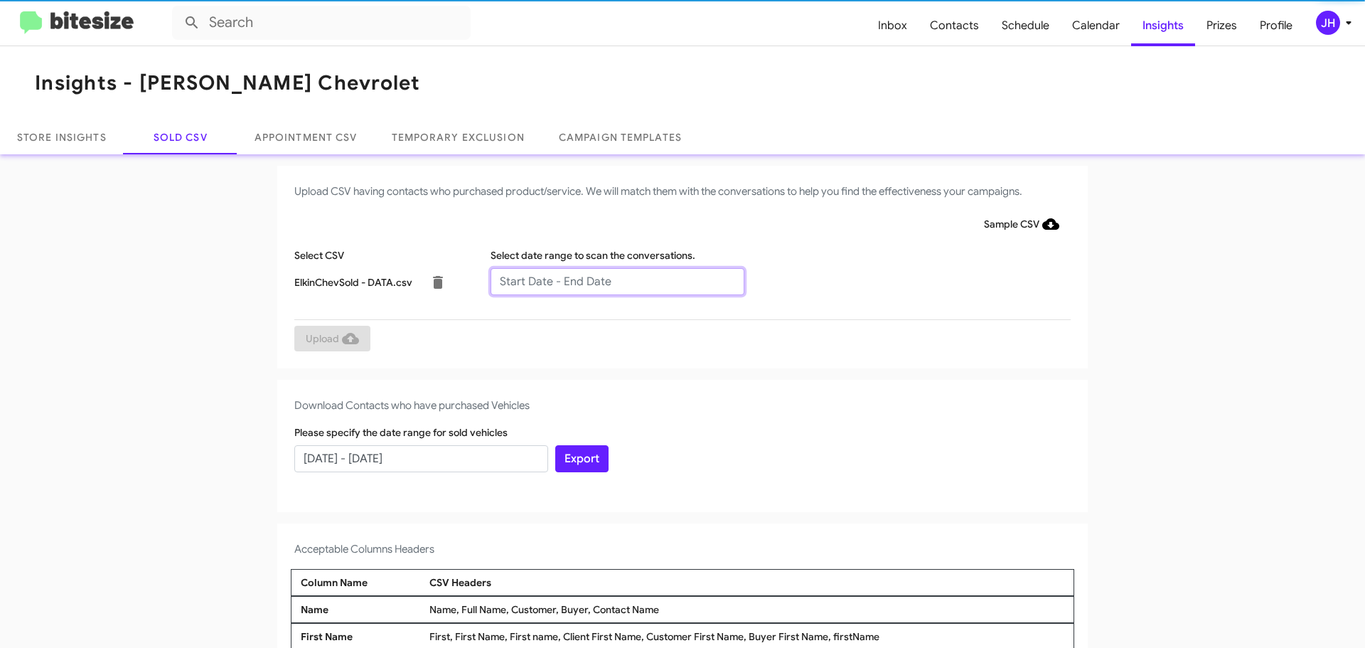
click at [545, 276] on input "text" at bounding box center [618, 281] width 254 height 27
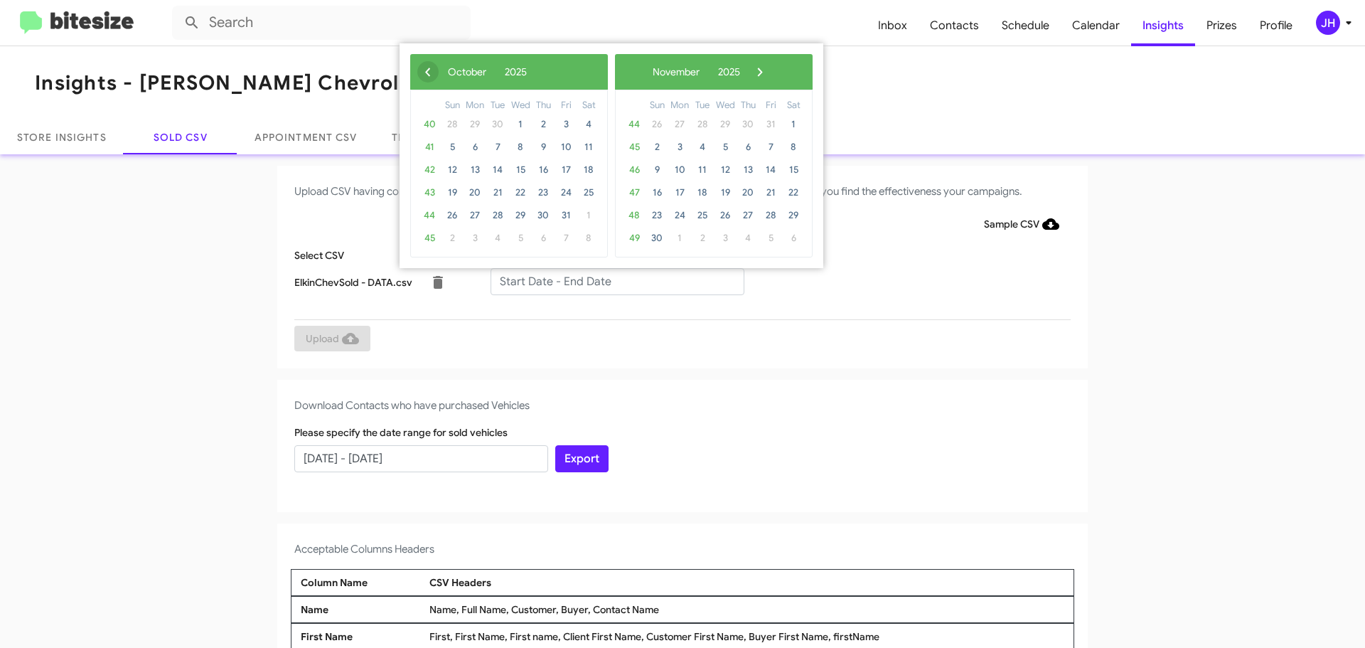
click at [424, 80] on span "‹" at bounding box center [427, 71] width 21 height 21
click at [591, 150] on span "13" at bounding box center [588, 147] width 23 height 23
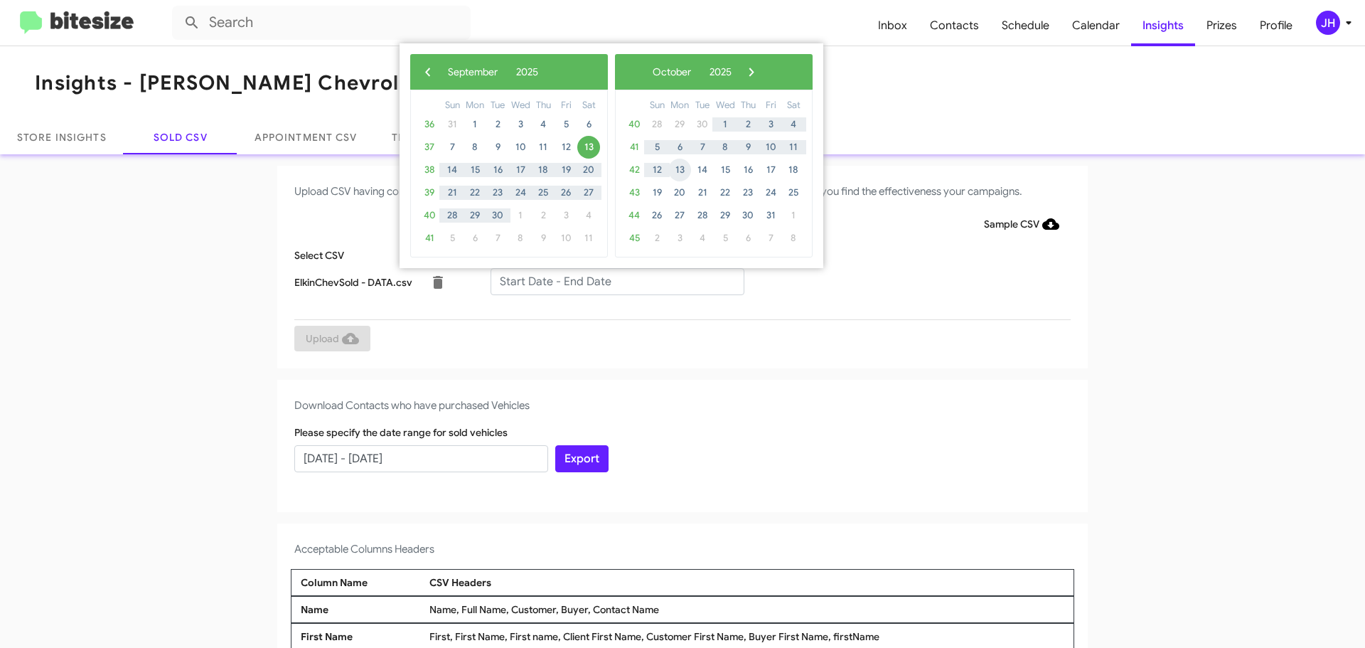
click at [685, 167] on span "13" at bounding box center [679, 170] width 23 height 23
type input "[DATE] - [DATE]"
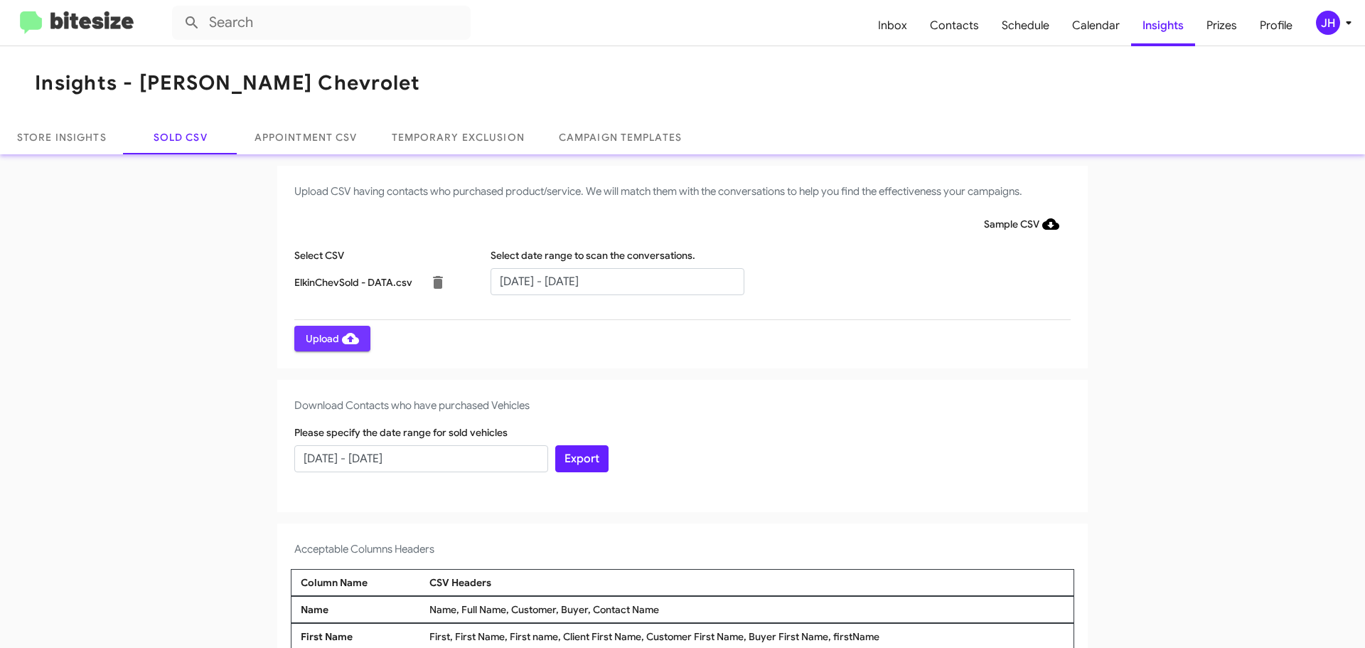
click at [327, 338] on span "Upload" at bounding box center [332, 339] width 53 height 26
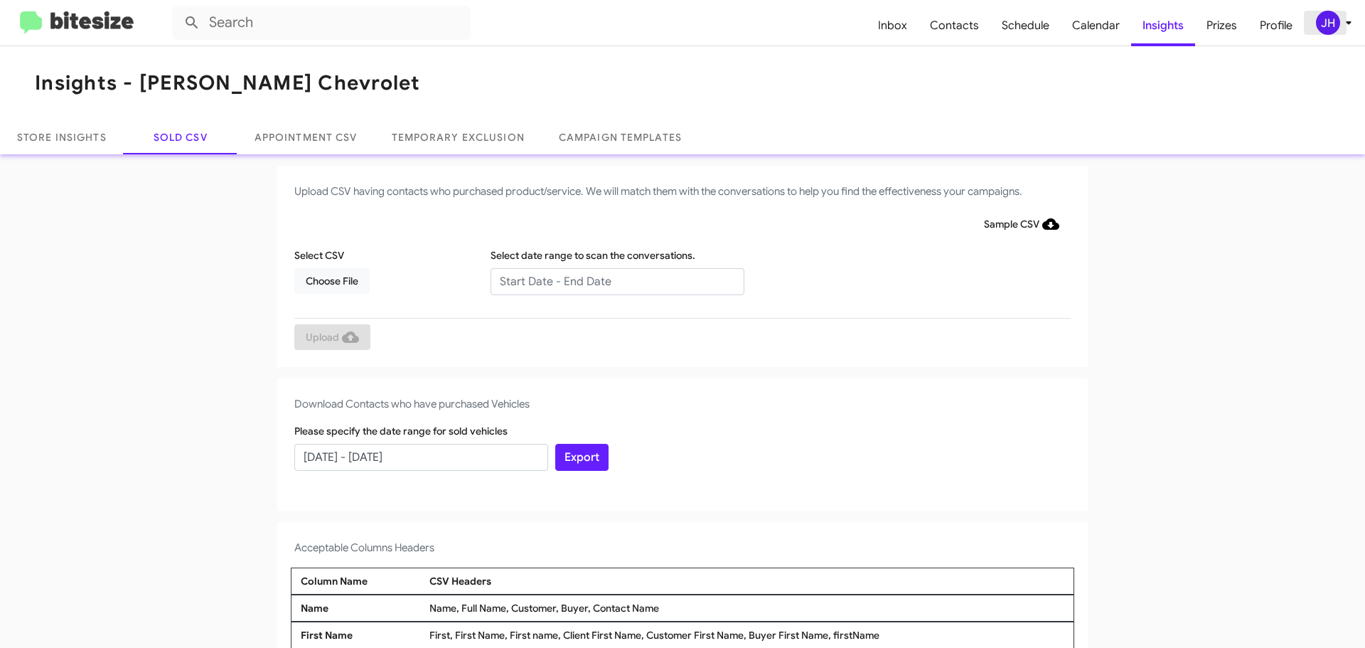
click at [1328, 21] on div "JH" at bounding box center [1328, 23] width 24 height 24
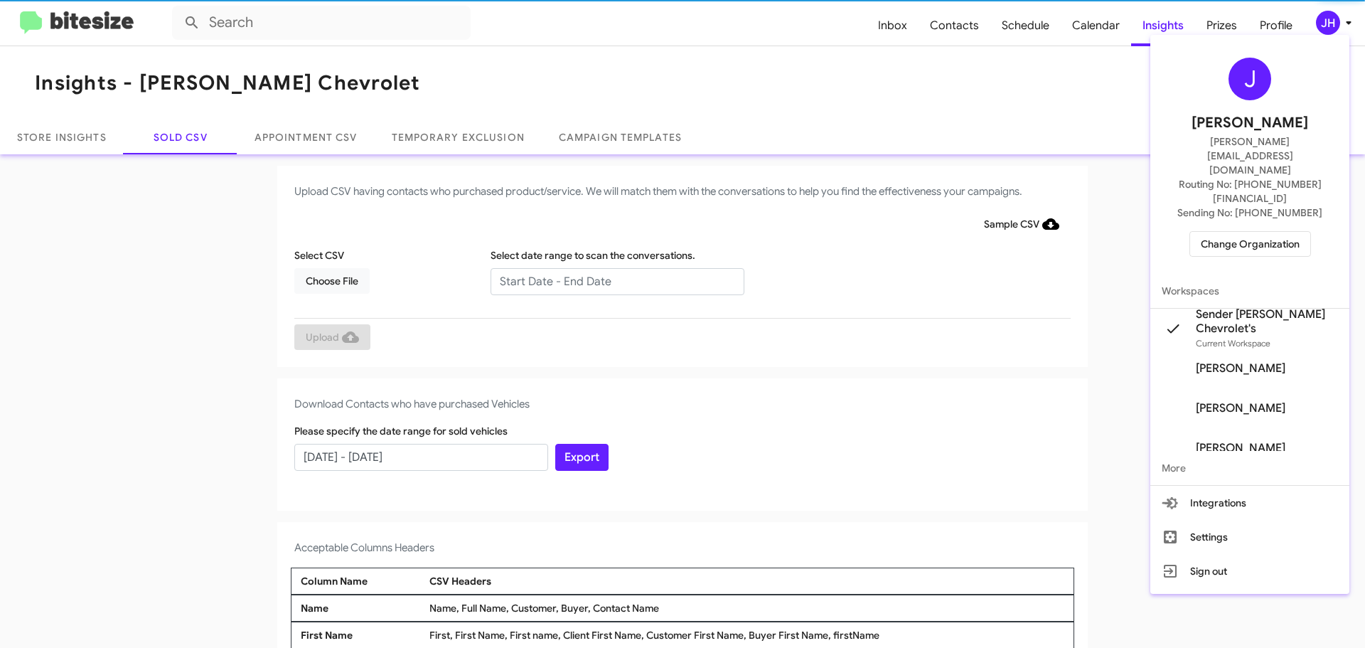
click at [1250, 232] on span "Change Organization" at bounding box center [1250, 244] width 99 height 24
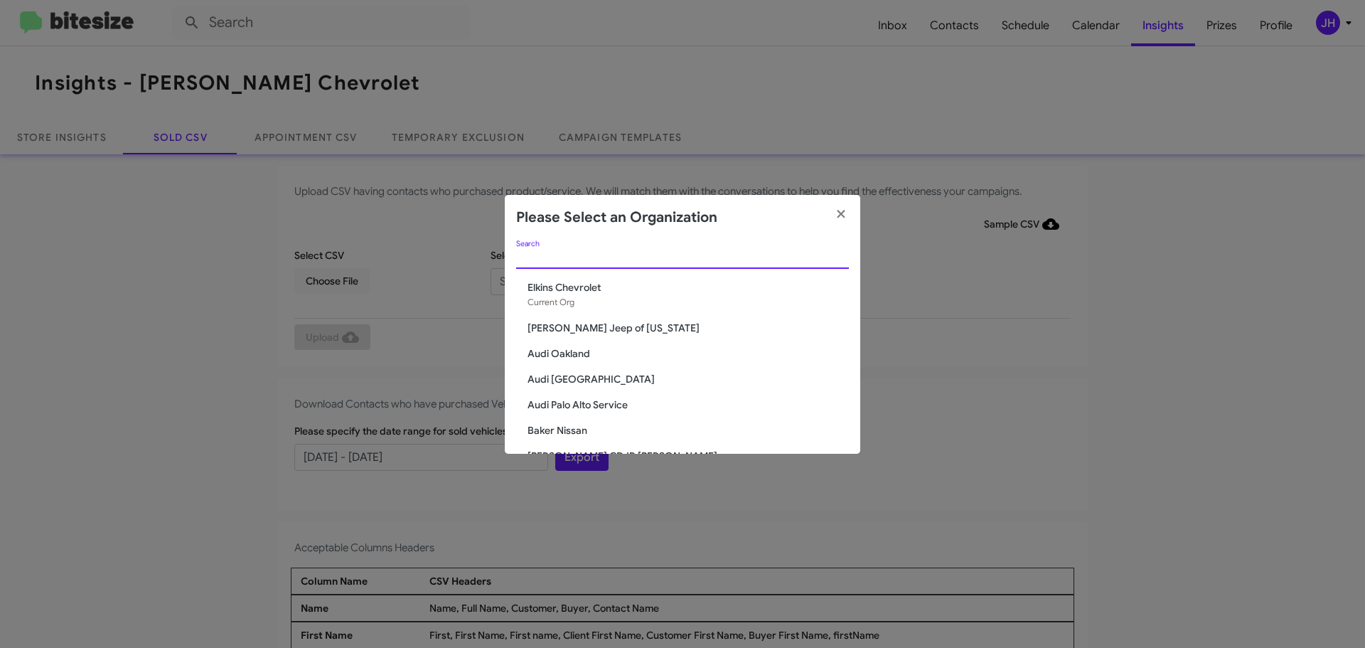
click at [580, 256] on input "Search" at bounding box center [682, 257] width 333 height 11
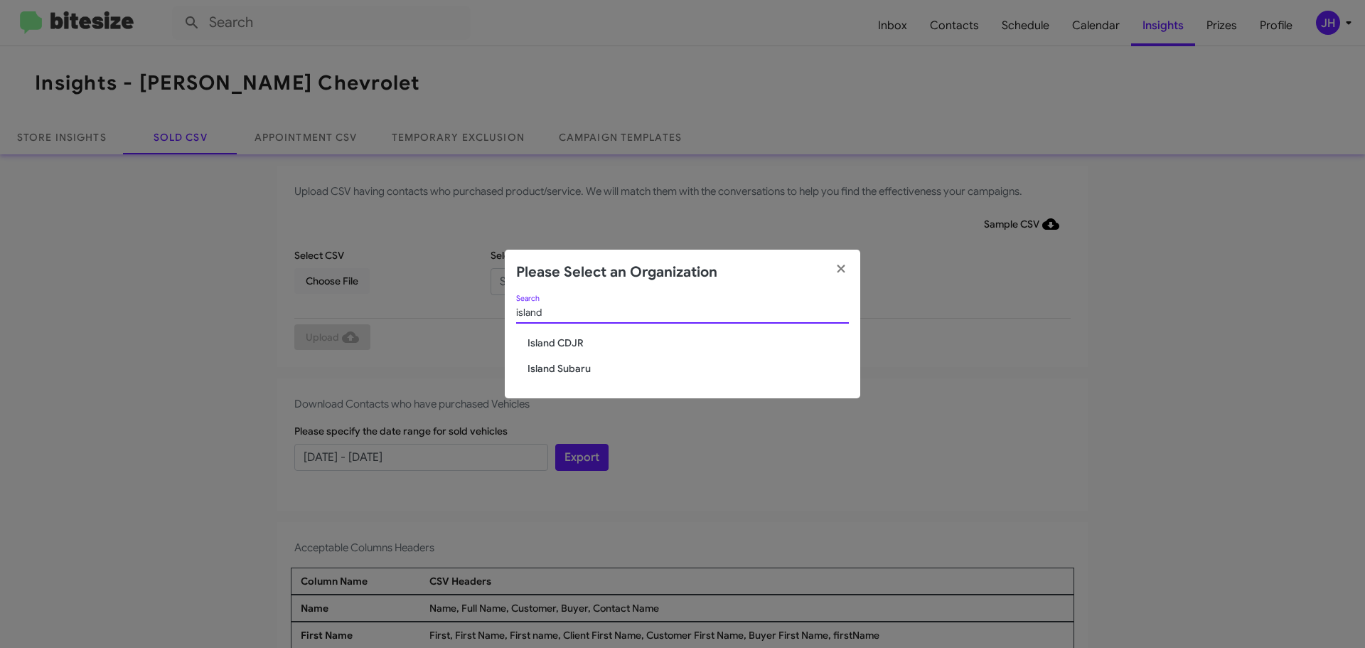
type input "island"
click at [580, 342] on span "Island CDJR" at bounding box center [688, 343] width 321 height 14
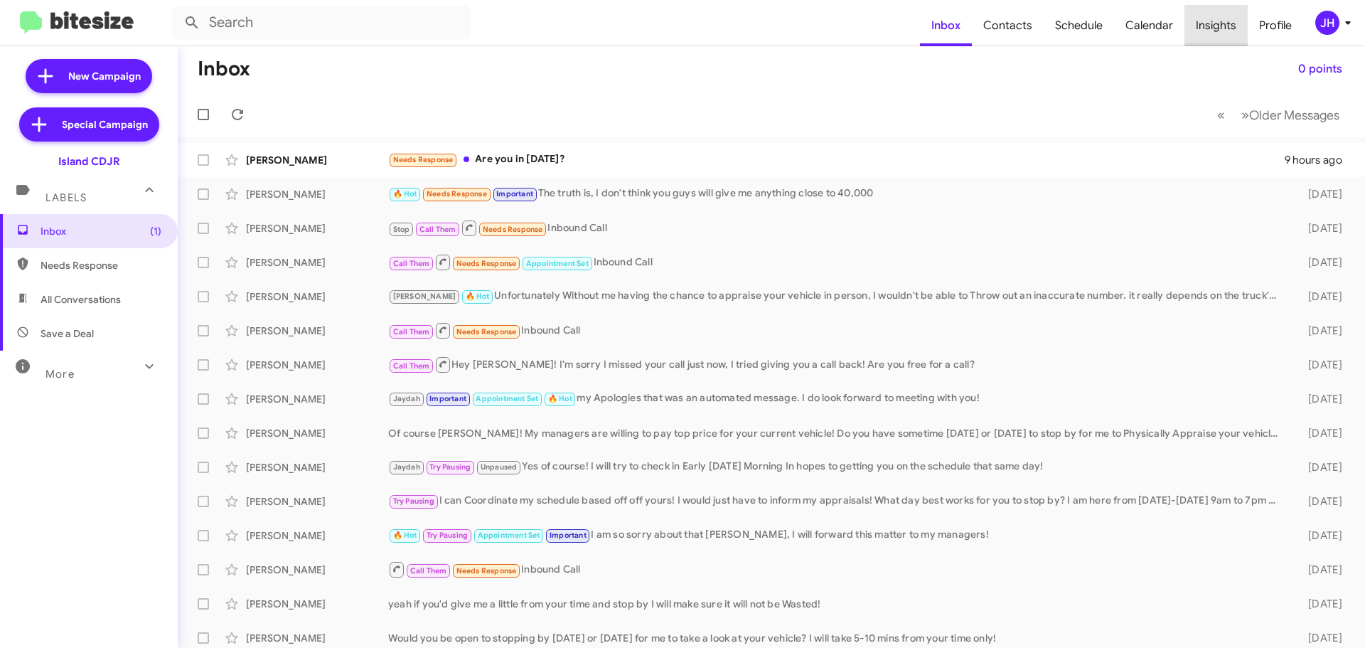
click at [1223, 23] on span "Insights" at bounding box center [1216, 25] width 63 height 41
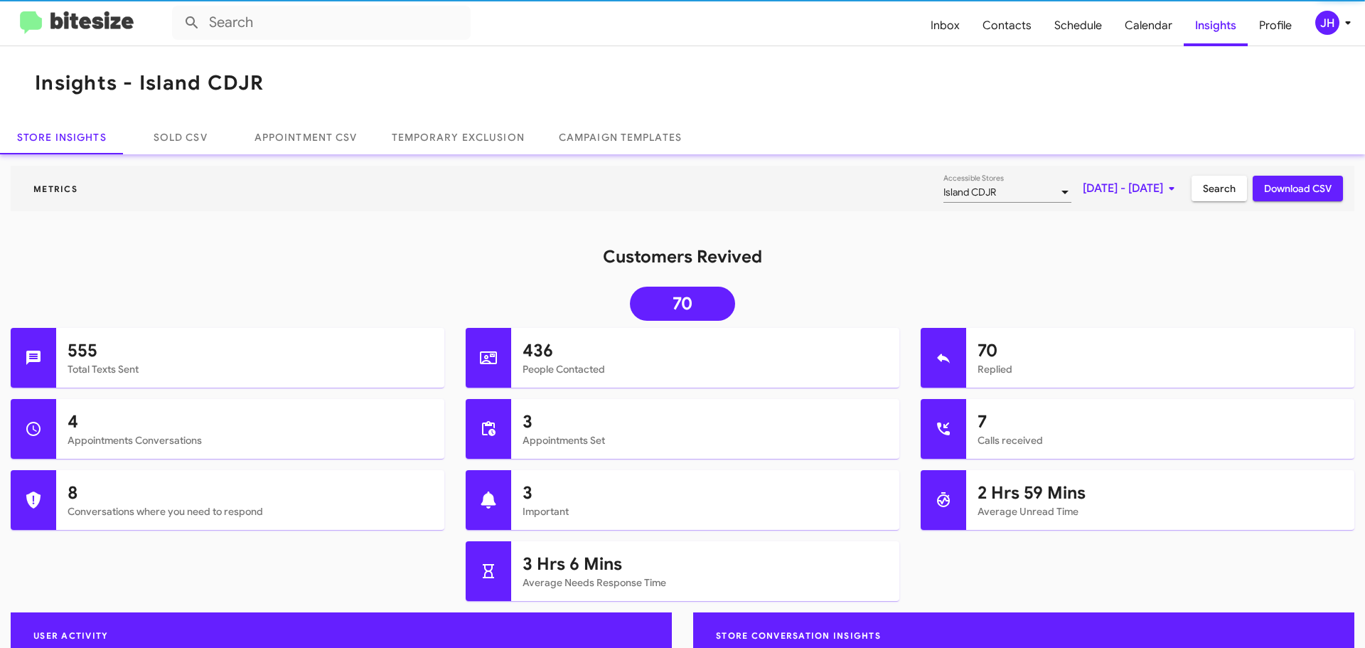
click at [1322, 26] on div "JH" at bounding box center [1328, 23] width 24 height 24
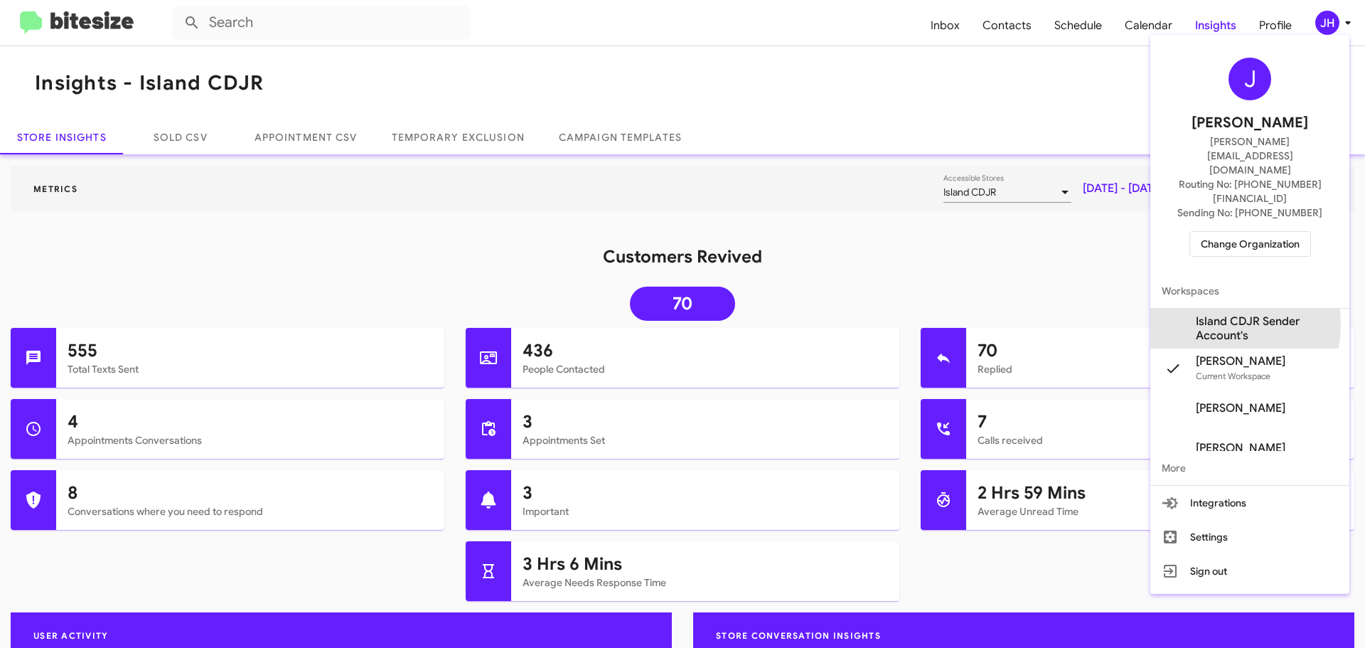
click at [1214, 314] on span "Island CDJR Sender Account's" at bounding box center [1267, 328] width 142 height 28
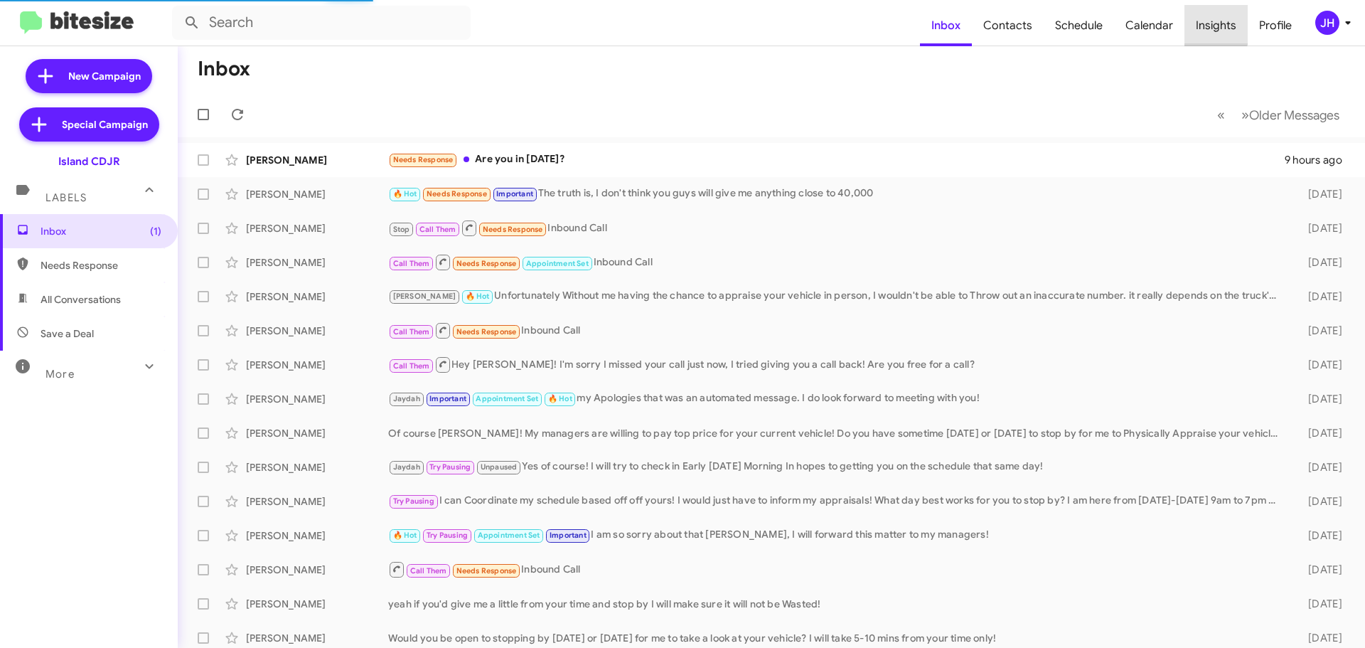
click at [1211, 21] on span "Insights" at bounding box center [1216, 25] width 63 height 41
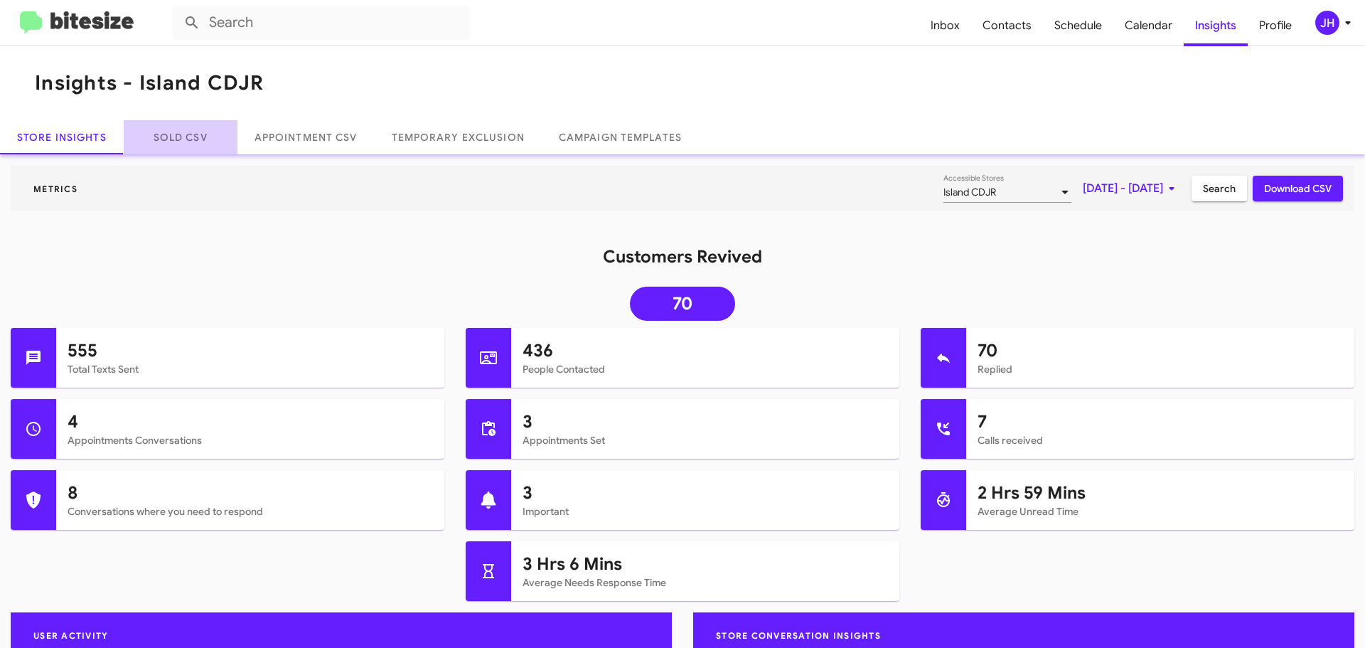
click at [202, 131] on link "Sold CSV" at bounding box center [181, 137] width 114 height 34
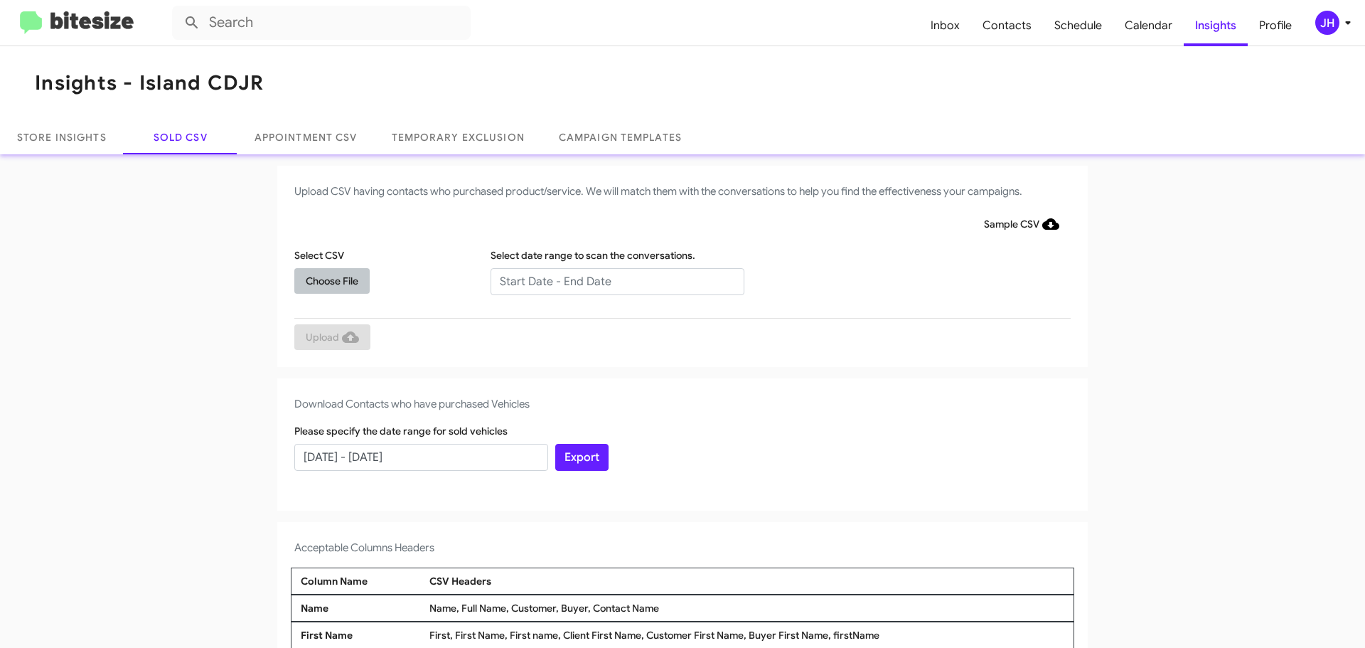
click at [340, 283] on span "Choose File" at bounding box center [332, 281] width 53 height 26
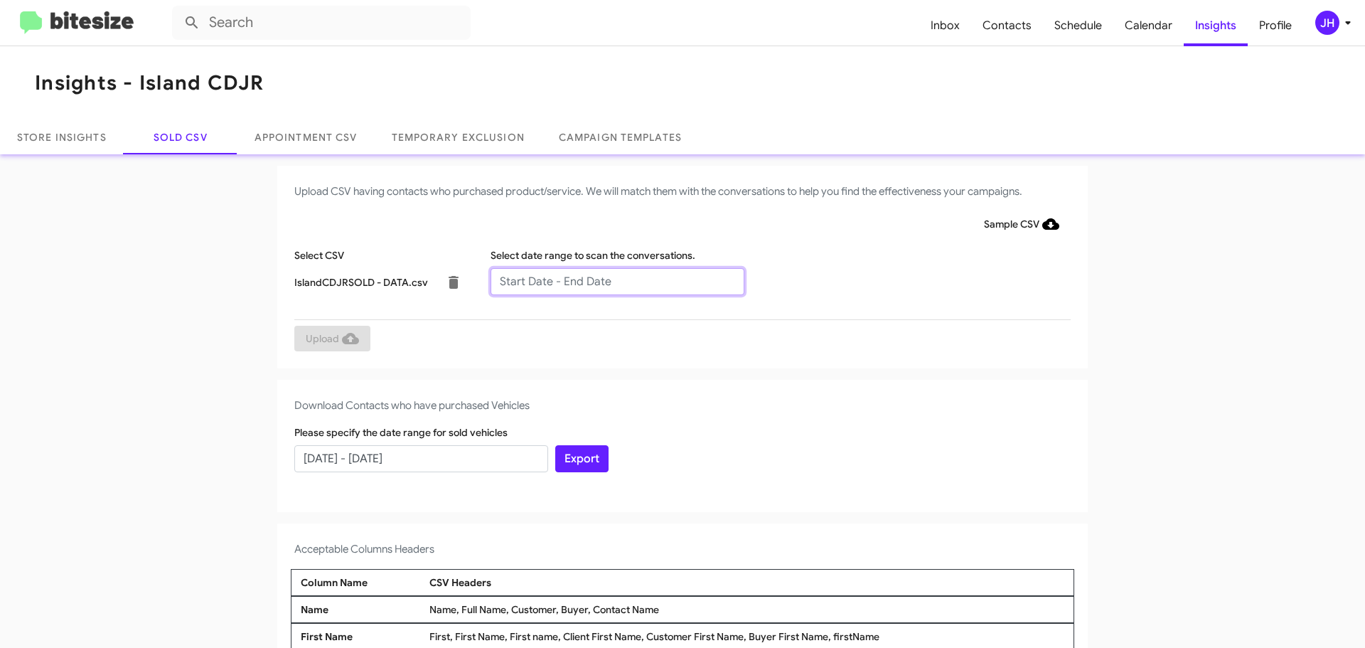
click at [543, 276] on input "text" at bounding box center [618, 281] width 254 height 27
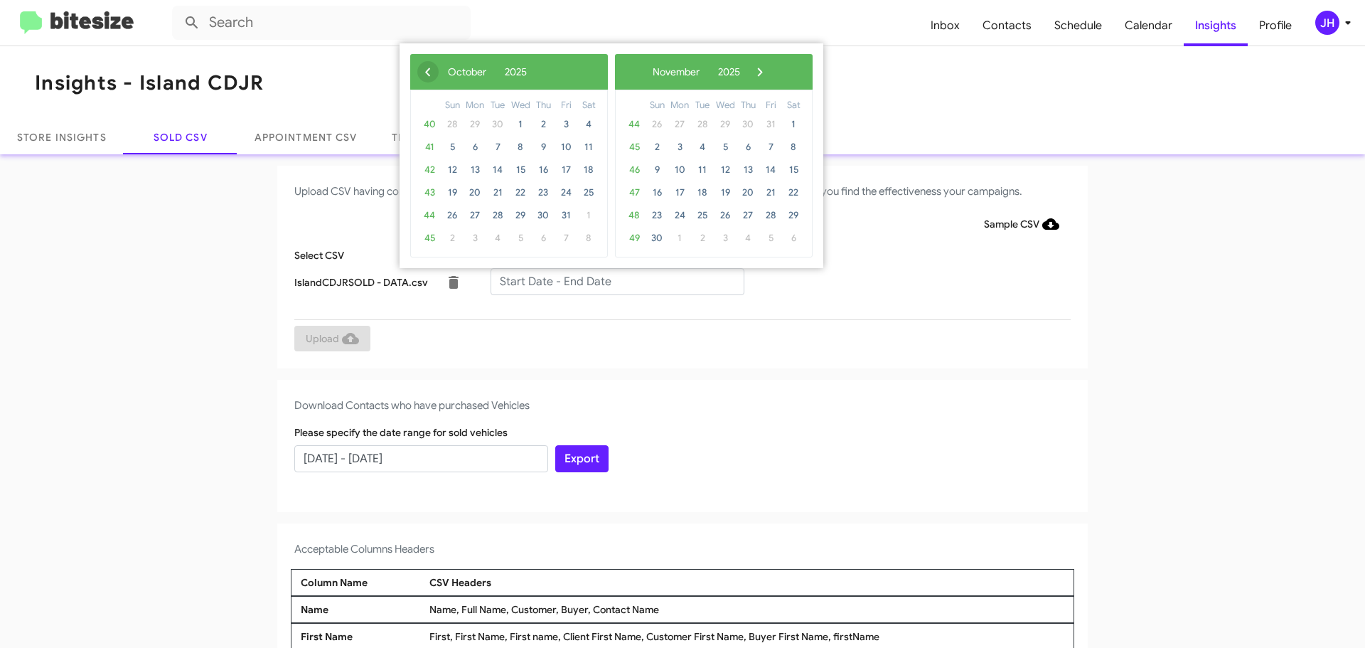
click at [432, 73] on span "‹" at bounding box center [427, 71] width 21 height 21
click at [592, 146] on span "13" at bounding box center [588, 147] width 23 height 23
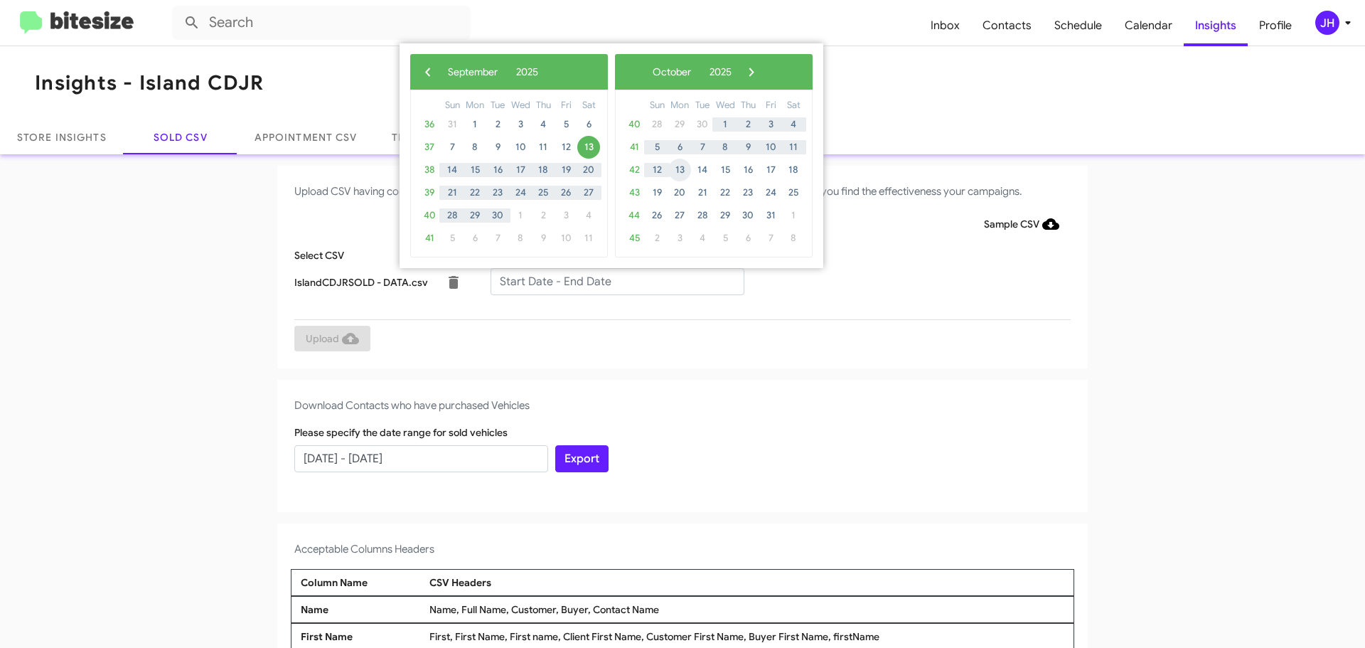
click at [678, 169] on span "13" at bounding box center [679, 170] width 23 height 23
type input "[DATE] - [DATE]"
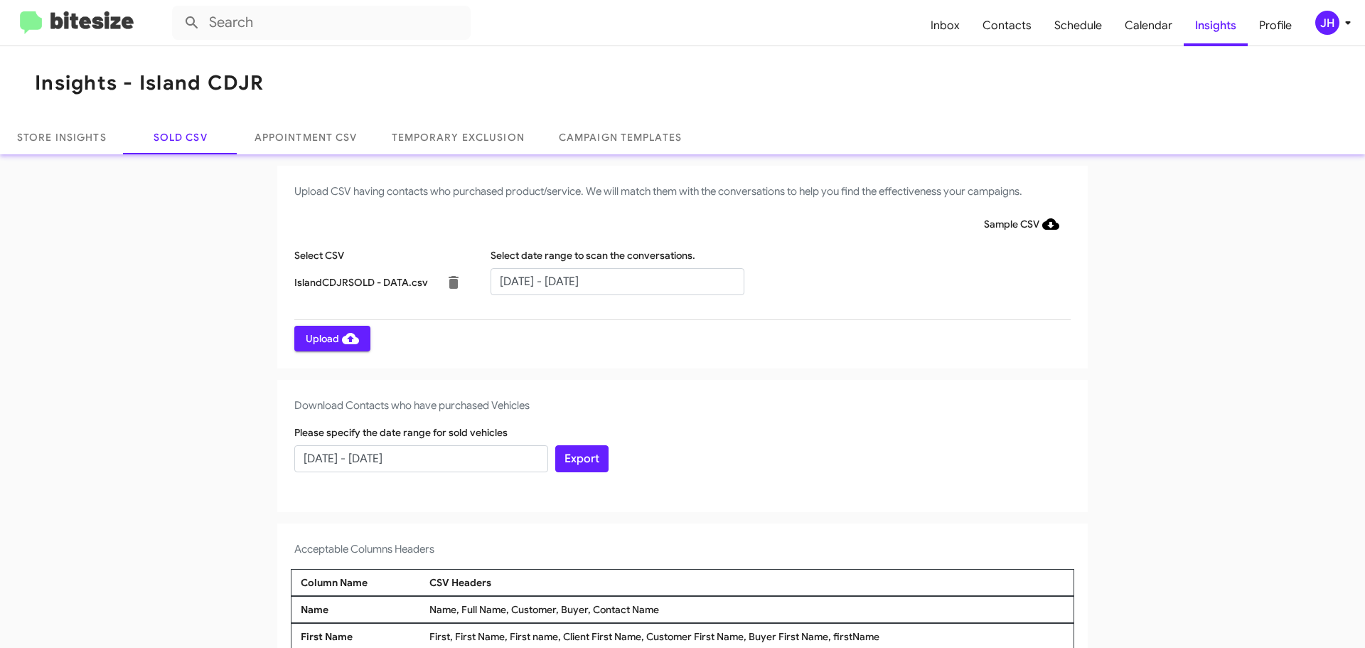
click at [335, 338] on span "Upload" at bounding box center [332, 339] width 53 height 26
